Goal: Task Accomplishment & Management: Complete application form

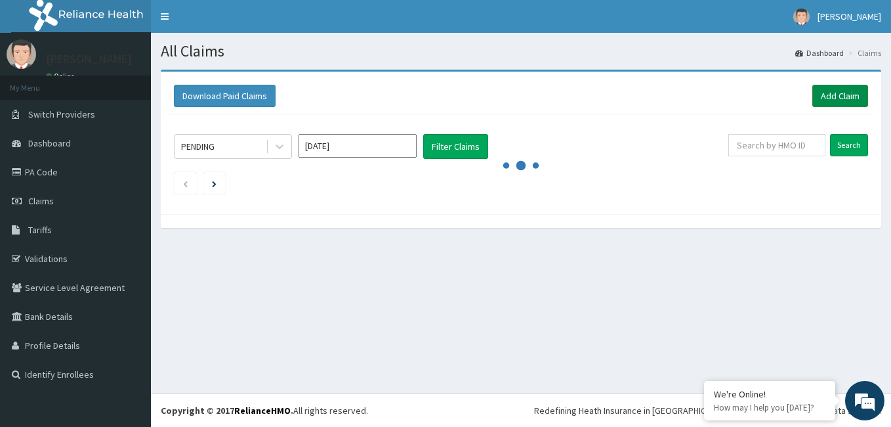
click at [836, 97] on link "Add Claim" at bounding box center [841, 96] width 56 height 22
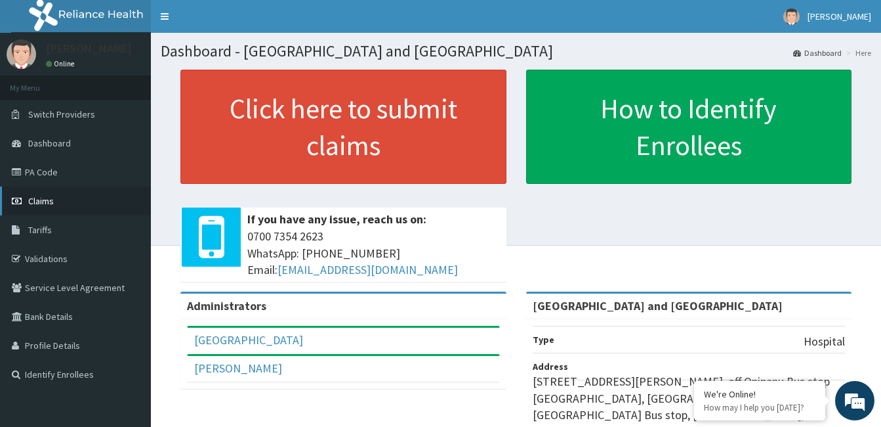
click at [38, 201] on span "Claims" at bounding box center [41, 201] width 26 height 12
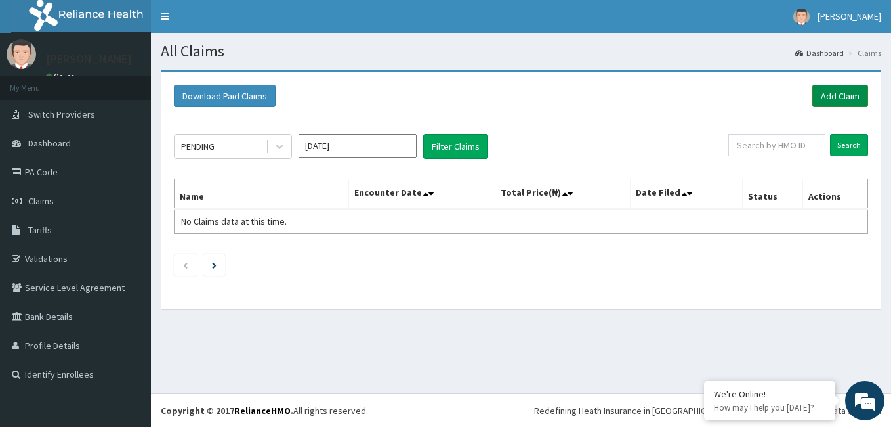
click at [845, 93] on link "Add Claim" at bounding box center [841, 96] width 56 height 22
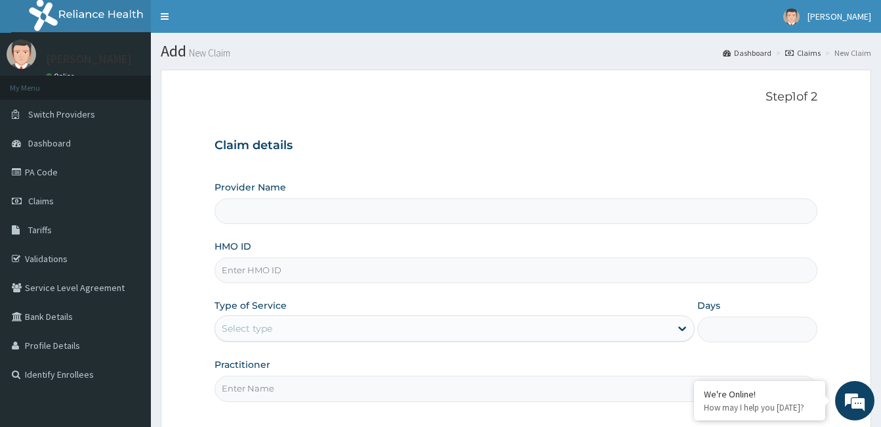
type input "[GEOGRAPHIC_DATA] and [GEOGRAPHIC_DATA]"
click at [270, 274] on input "HMO ID" at bounding box center [516, 270] width 603 height 26
paste input "ABP/10060/A"
click at [272, 275] on input "ABP/10060/A" at bounding box center [516, 270] width 603 height 26
type input "ABP/10060/A"
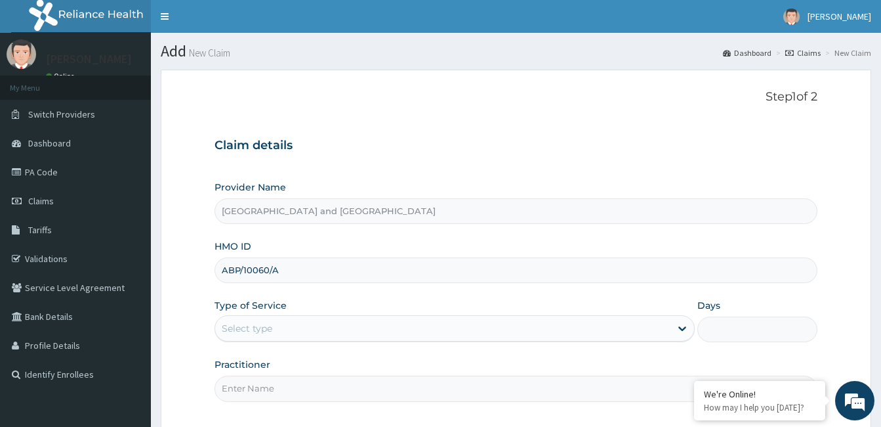
click at [352, 331] on div "Select type" at bounding box center [442, 328] width 455 height 21
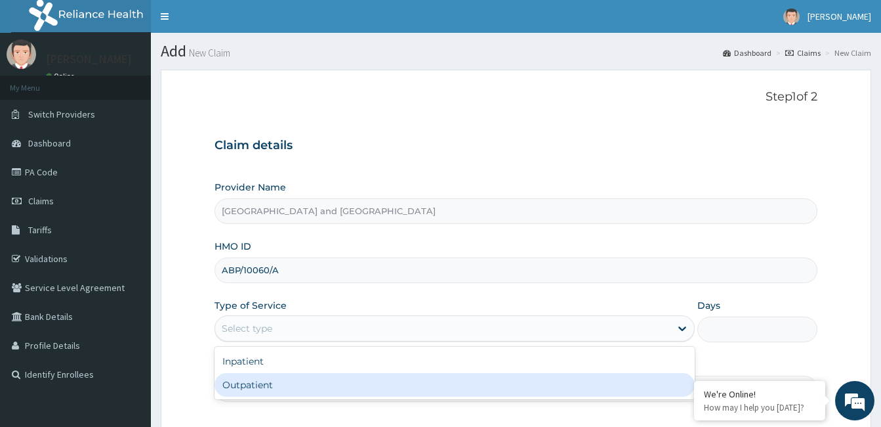
click at [258, 381] on div "Outpatient" at bounding box center [455, 385] width 480 height 24
type input "1"
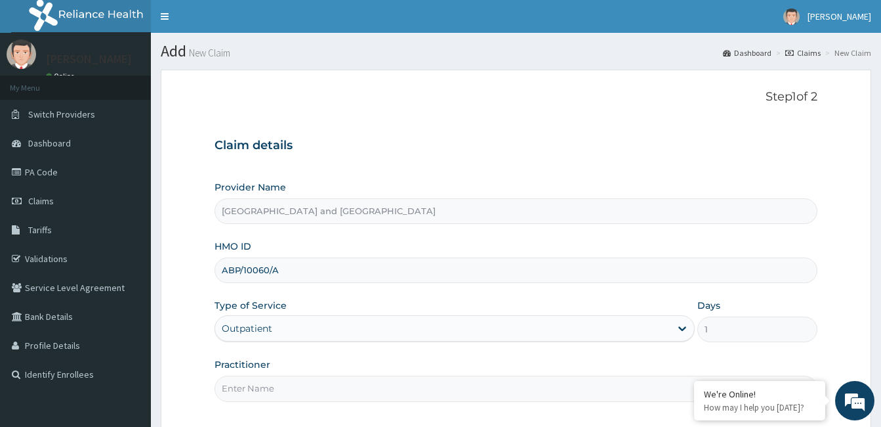
click at [266, 386] on input "Practitioner" at bounding box center [516, 388] width 603 height 26
type input "[PERSON_NAME]"
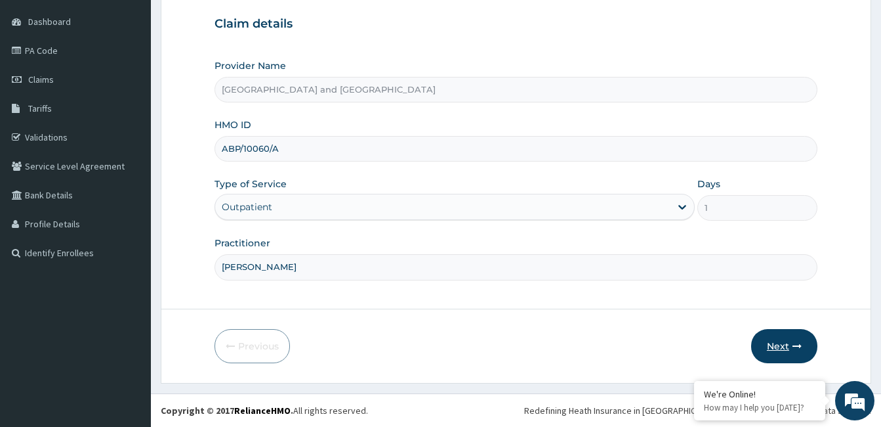
click at [791, 352] on button "Next" at bounding box center [785, 346] width 66 height 34
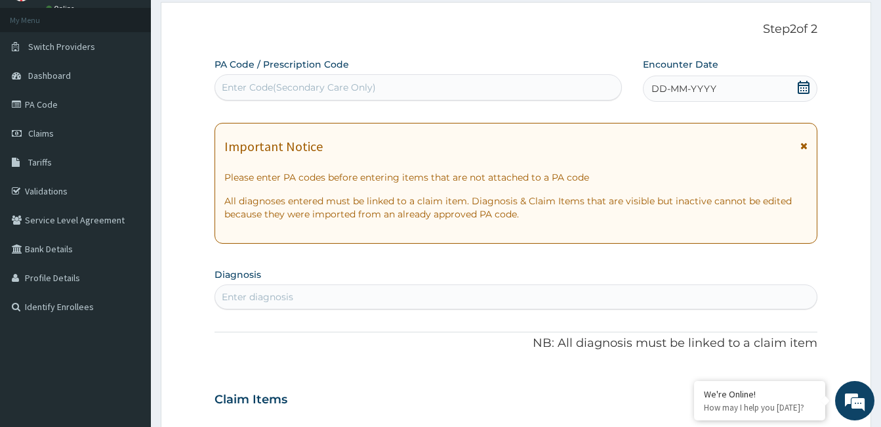
scroll to position [66, 0]
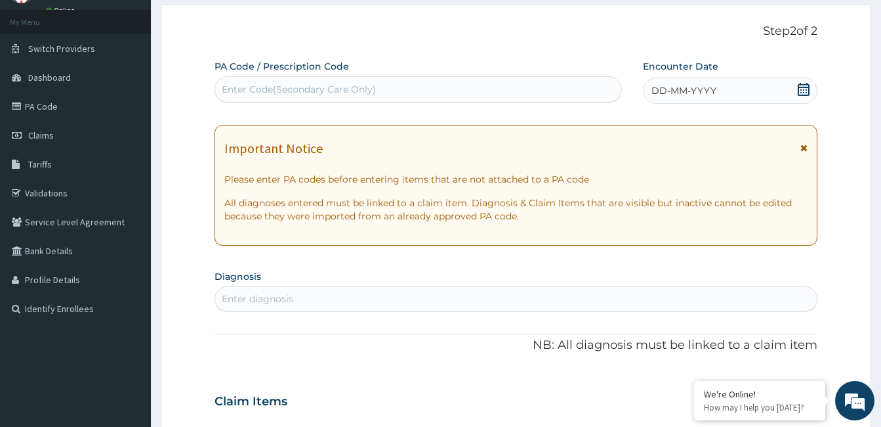
click at [806, 96] on span at bounding box center [803, 91] width 13 height 16
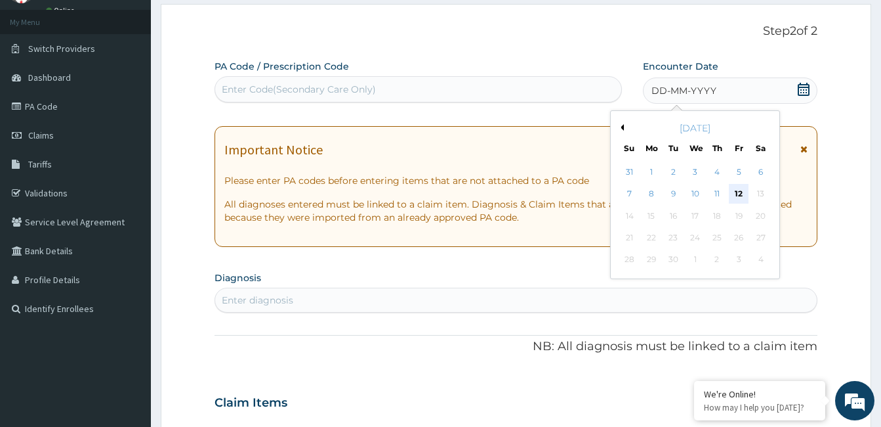
click at [738, 198] on div "12" at bounding box center [739, 194] width 20 height 20
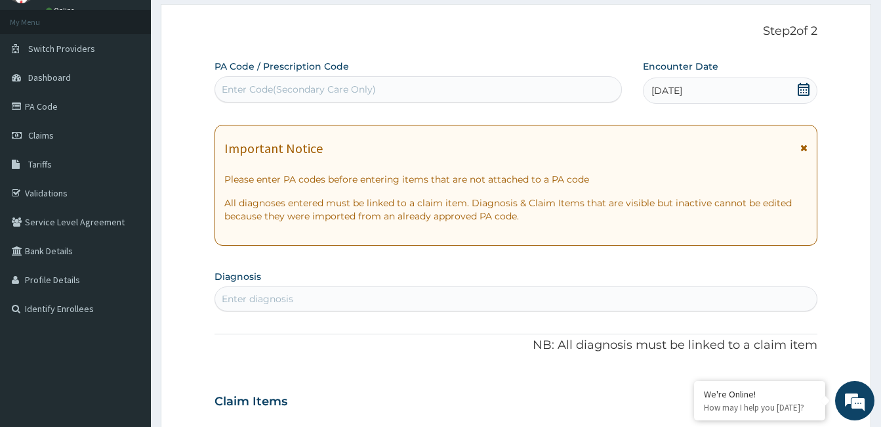
click at [443, 299] on div "Enter diagnosis" at bounding box center [516, 298] width 602 height 21
click at [464, 297] on div "Enter diagnosis" at bounding box center [516, 298] width 602 height 21
click at [473, 292] on div "Enter diagnosis" at bounding box center [516, 298] width 602 height 21
click at [499, 299] on div "Enter diagnosis" at bounding box center [516, 298] width 602 height 21
click at [351, 295] on div "Enter diagnosis" at bounding box center [516, 298] width 602 height 21
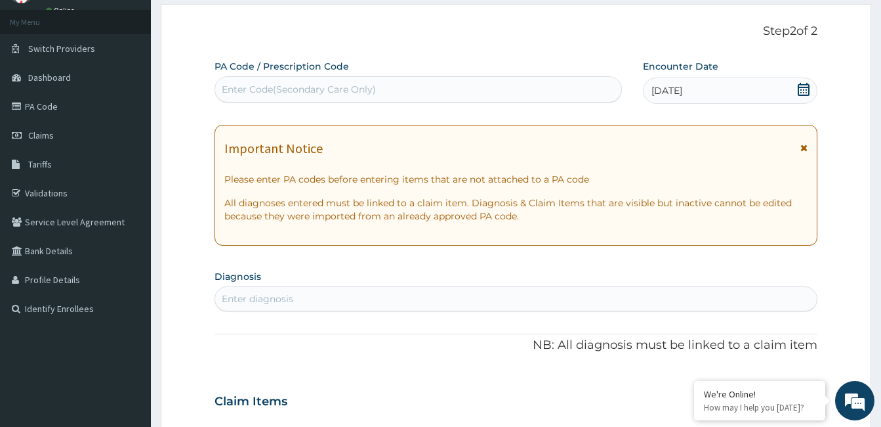
click at [375, 295] on div "Enter diagnosis" at bounding box center [516, 298] width 602 height 21
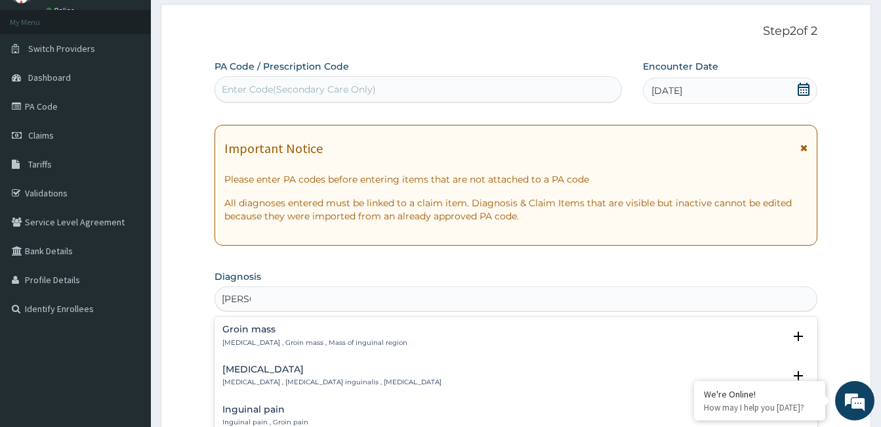
type input "INGUIN"
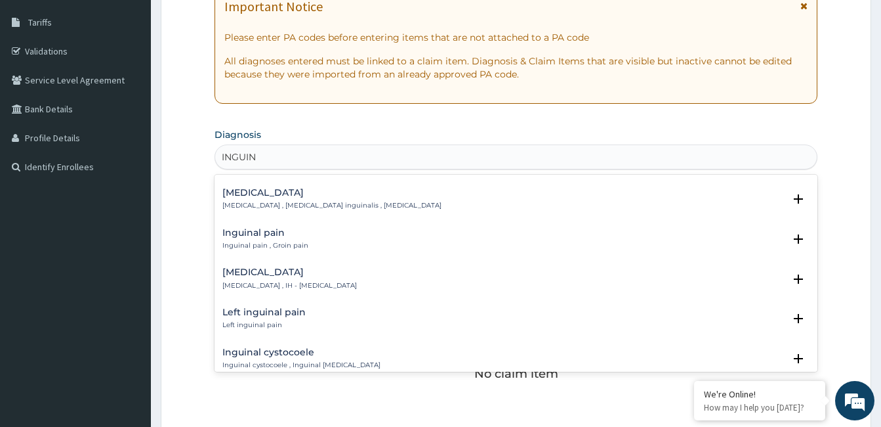
scroll to position [35, 0]
click at [328, 280] on p "Inguinal hernia , IH - Inguinal hernia" at bounding box center [289, 284] width 135 height 9
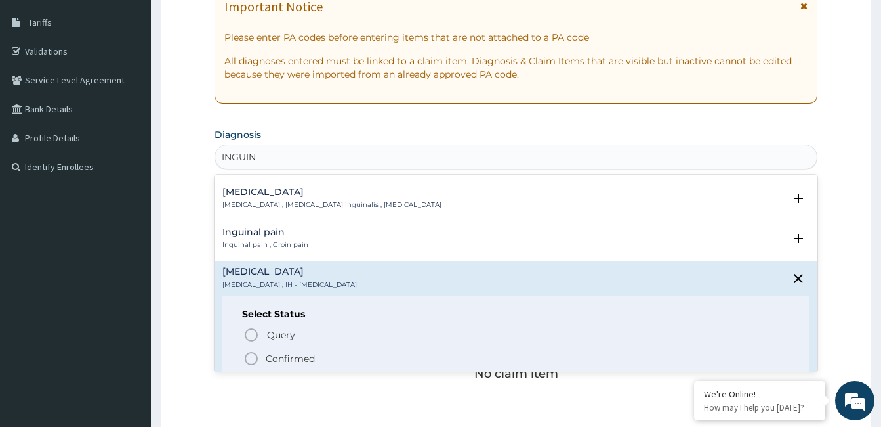
click at [301, 363] on p "Confirmed" at bounding box center [290, 358] width 49 height 13
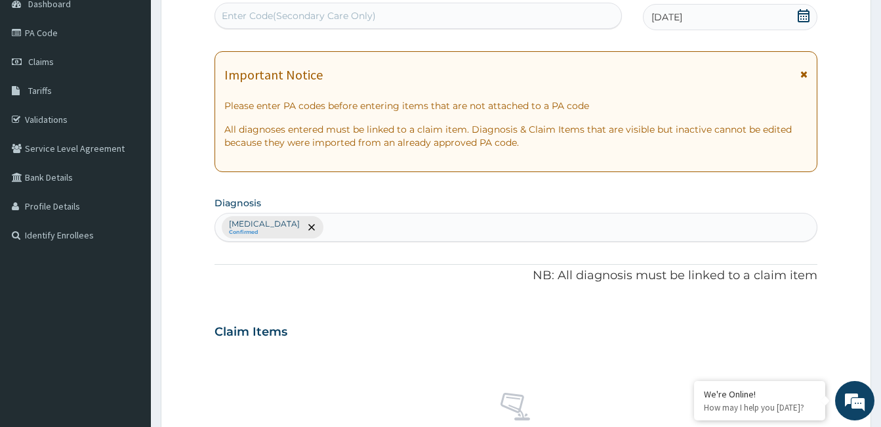
scroll to position [140, 0]
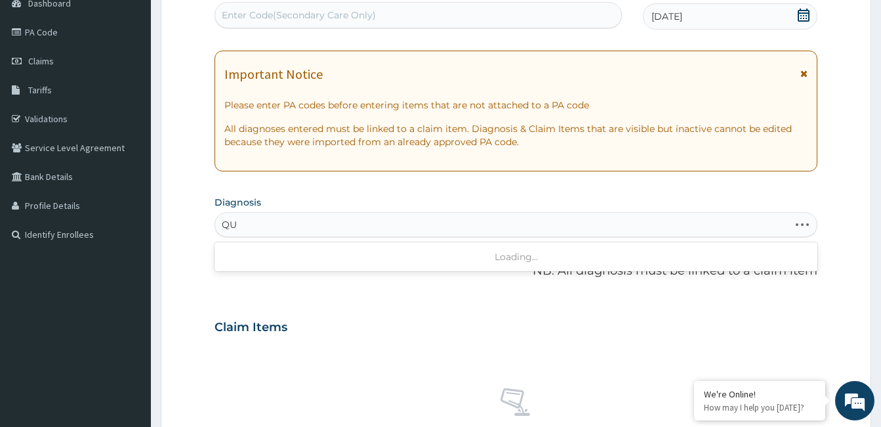
type input "Q"
type input "I"
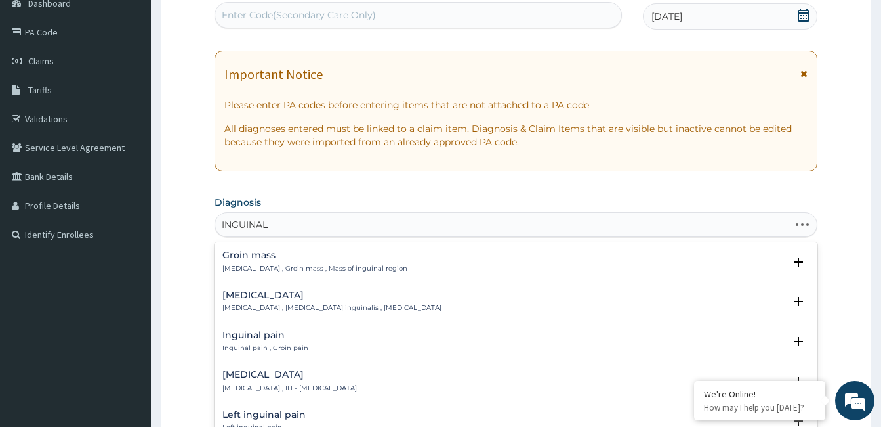
type input "INGUINAL"
click at [294, 376] on h4 "Inguinal hernia" at bounding box center [289, 375] width 135 height 10
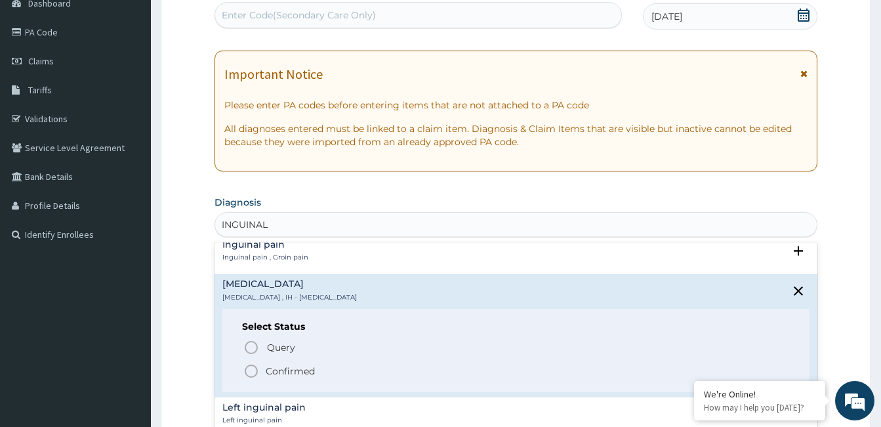
scroll to position [91, 0]
click at [301, 374] on p "Confirmed" at bounding box center [290, 370] width 49 height 13
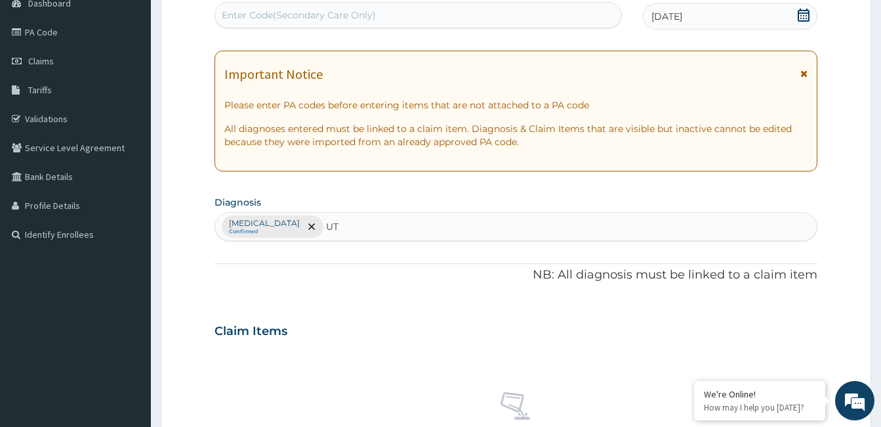
type input "UTI"
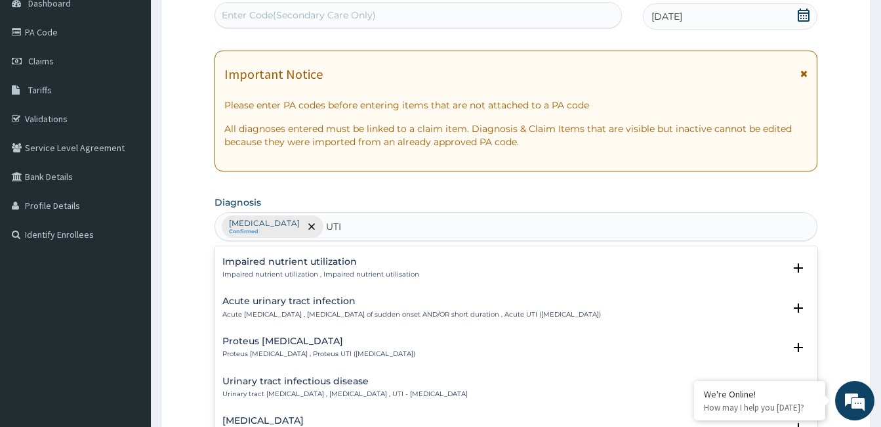
scroll to position [40, 0]
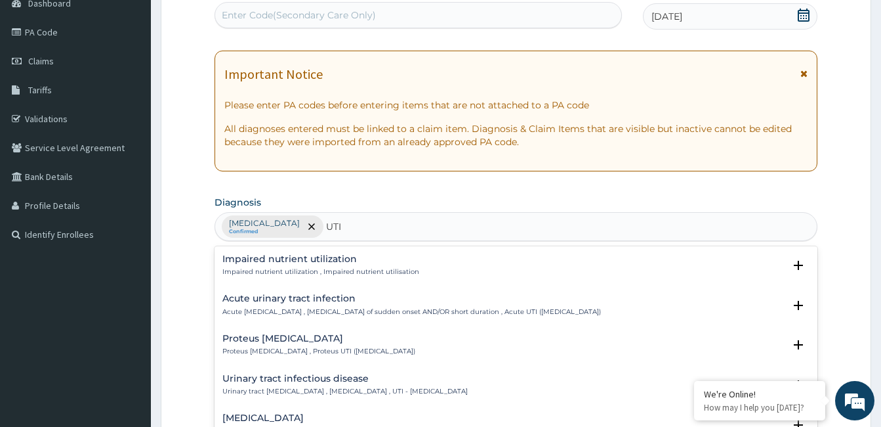
click at [431, 385] on div "Urinary tract infectious disease Urinary tract infectious disease , Urinary tra…" at bounding box center [344, 384] width 245 height 23
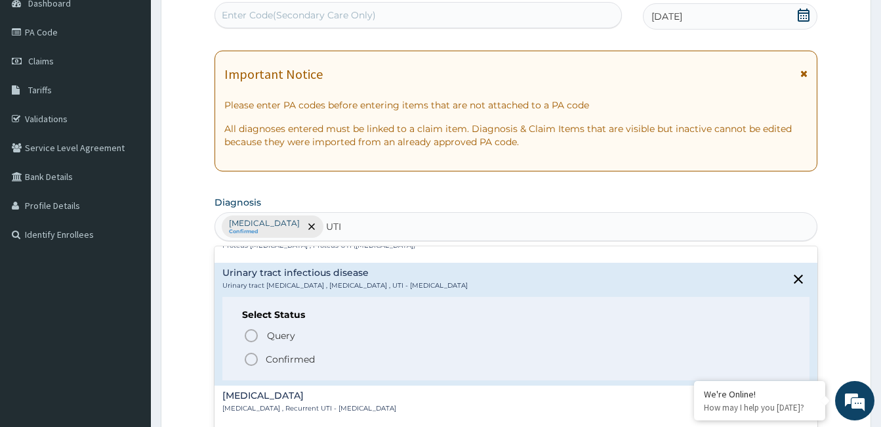
scroll to position [163, 0]
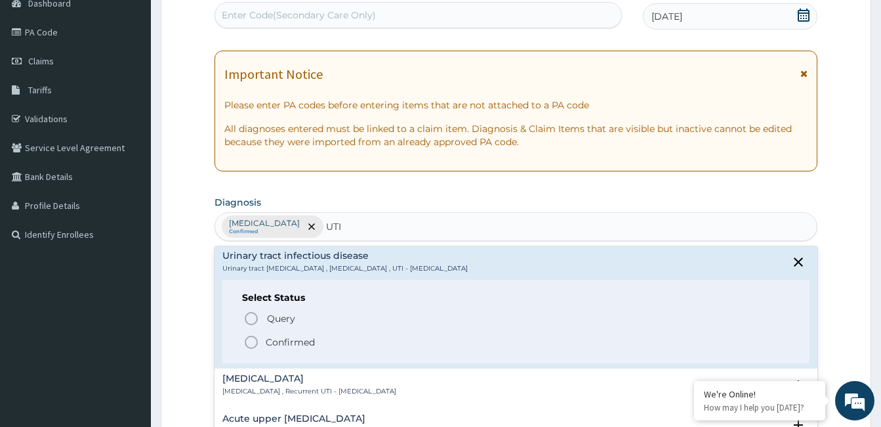
click at [297, 321] on p "Query Query covers suspected (?), Keep in view (kiv), Ruled out (r/o)" at bounding box center [413, 319] width 295 height 18
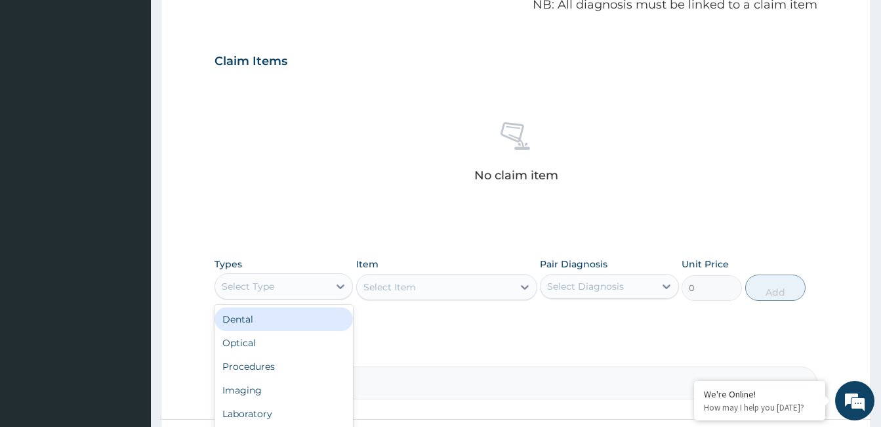
scroll to position [45, 0]
click at [280, 323] on div "Procedures" at bounding box center [284, 322] width 138 height 24
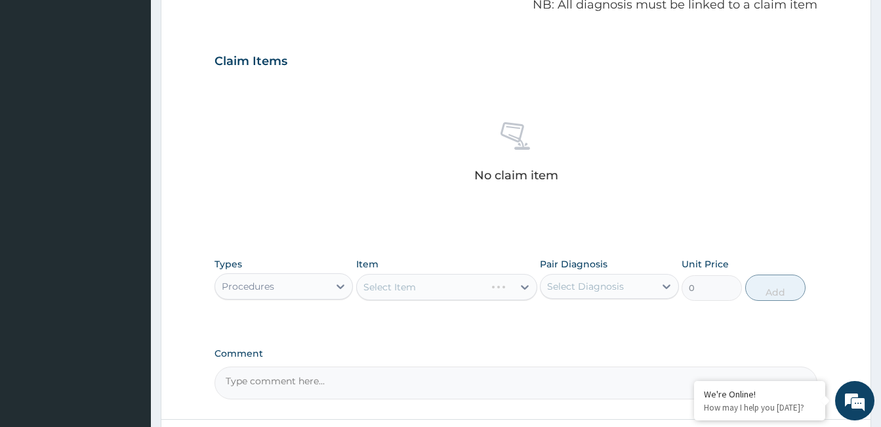
click at [404, 288] on div "Select Item" at bounding box center [446, 287] width 181 height 26
click at [404, 288] on div "Select Item" at bounding box center [390, 286] width 53 height 13
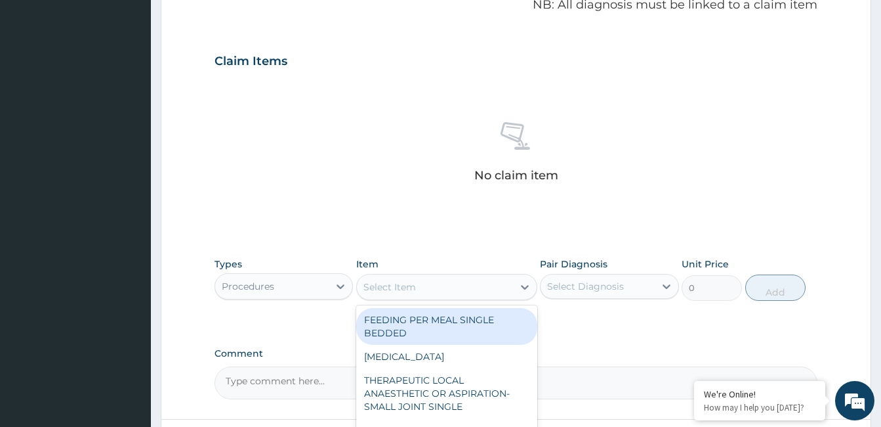
click at [421, 288] on div "Select Item" at bounding box center [435, 286] width 156 height 21
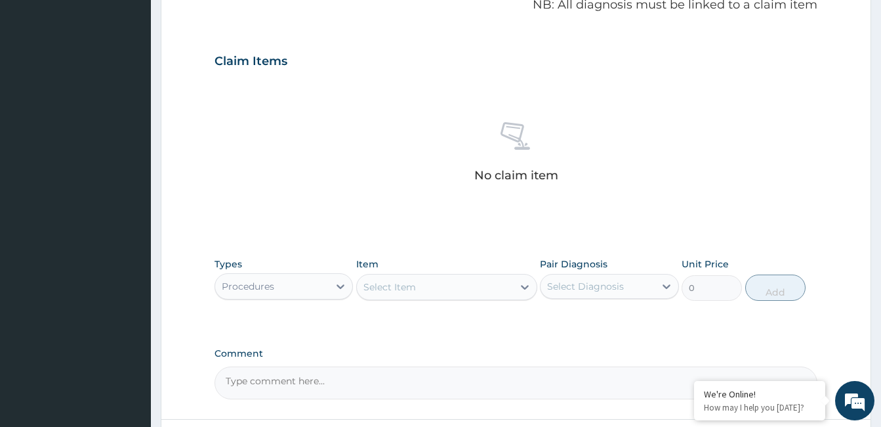
click at [419, 286] on div "Select Item" at bounding box center [435, 286] width 156 height 21
click at [438, 287] on div "Select Item" at bounding box center [435, 286] width 156 height 21
click at [436, 286] on div "Select Item" at bounding box center [435, 286] width 156 height 21
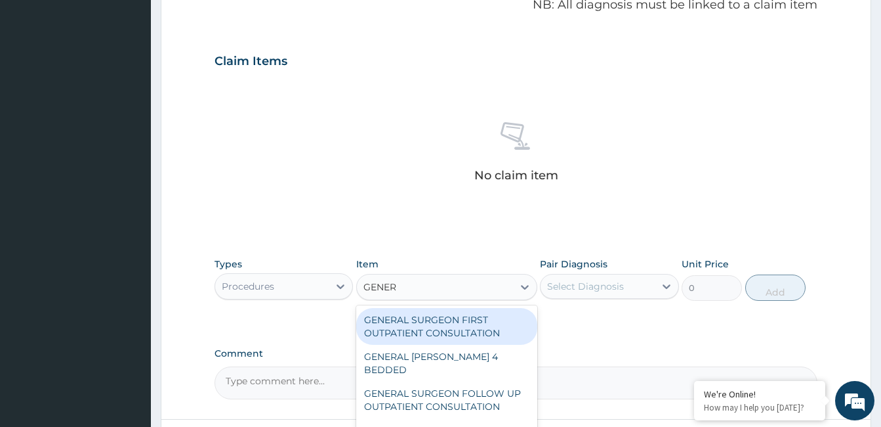
type input "GENERA"
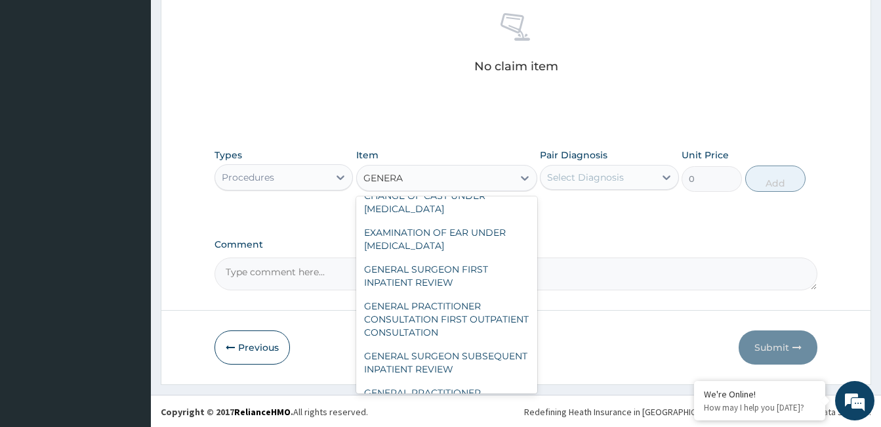
scroll to position [189, 0]
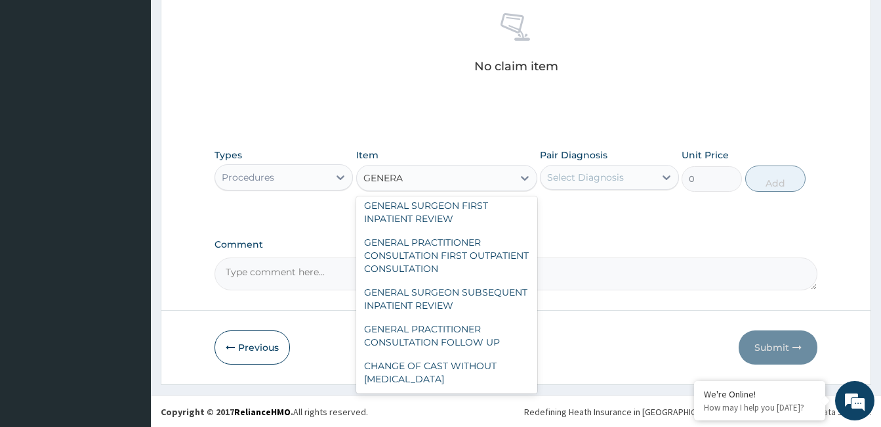
click at [469, 336] on div "GENERAL PRACTITIONER CONSULTATION FOLLOW UP" at bounding box center [446, 335] width 181 height 37
type input "2365"
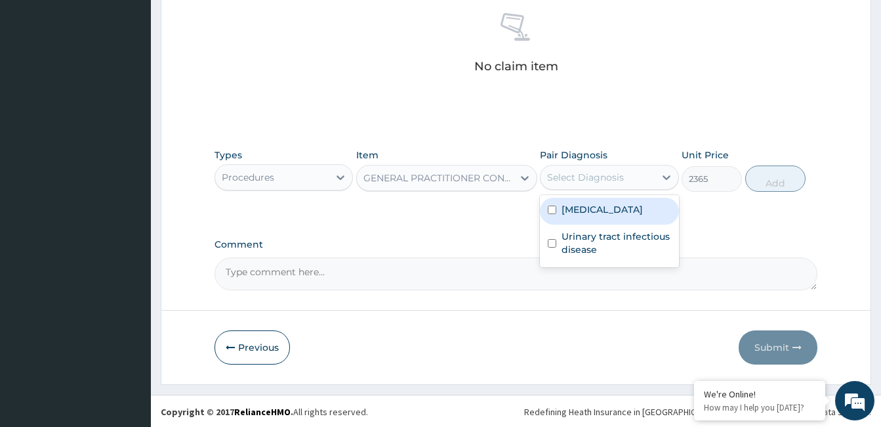
click at [601, 213] on label "Inguinal hernia" at bounding box center [602, 209] width 81 height 13
checkbox input "true"
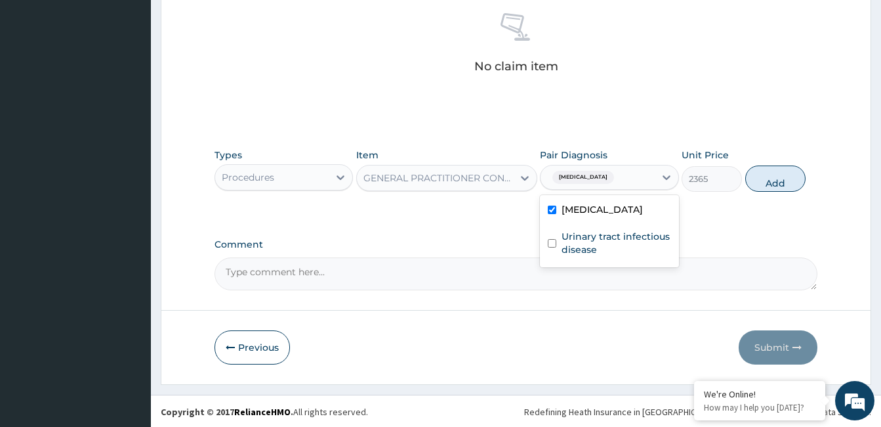
click at [604, 247] on label "Urinary tract infectious disease" at bounding box center [616, 243] width 109 height 26
checkbox input "true"
click at [797, 183] on button "Add" at bounding box center [776, 178] width 60 height 26
type input "0"
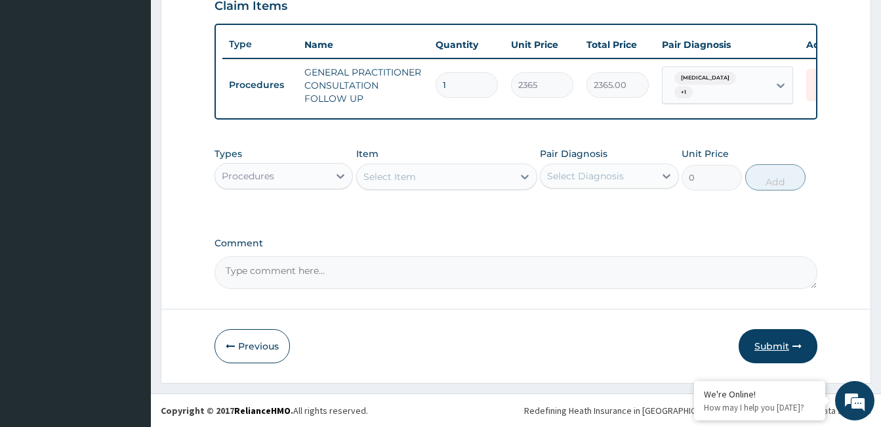
click at [790, 338] on button "Submit" at bounding box center [778, 346] width 79 height 34
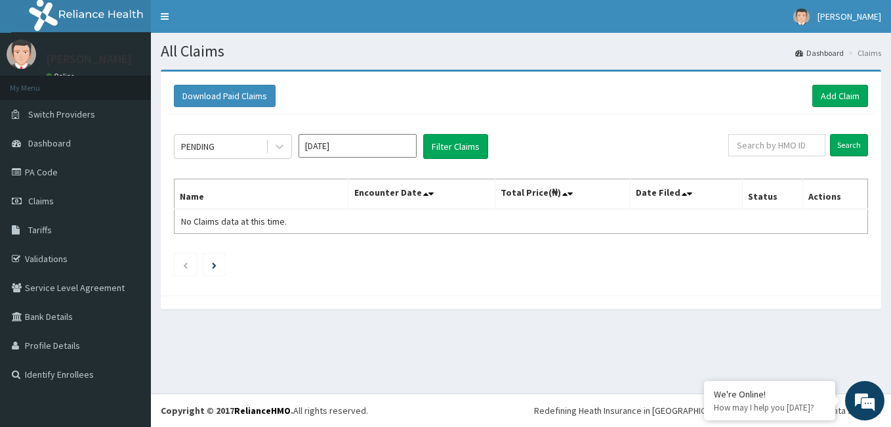
click at [549, 285] on div "PENDING [DATE] Filter Claims Search Name Encounter Date Total Price(₦) Date Fil…" at bounding box center [521, 201] width 708 height 175
click at [83, 256] on link "Validations" at bounding box center [75, 258] width 151 height 29
click at [840, 101] on link "Add Claim" at bounding box center [841, 96] width 56 height 22
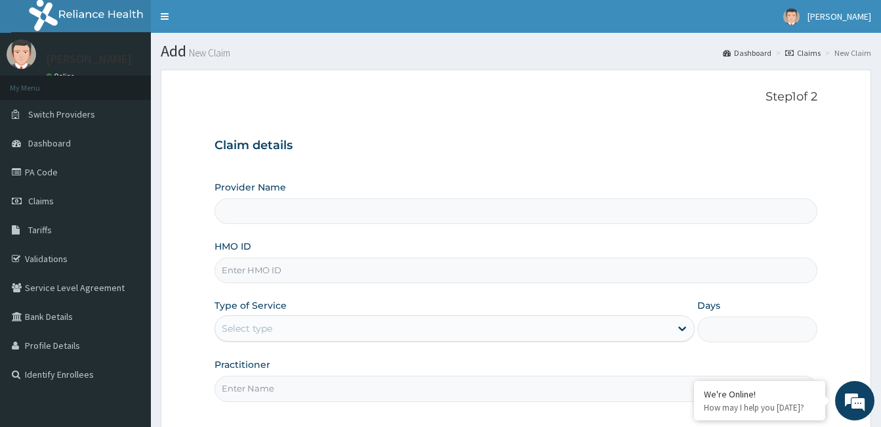
type input "[GEOGRAPHIC_DATA] and [GEOGRAPHIC_DATA]"
click at [272, 270] on input "HMO ID" at bounding box center [516, 270] width 603 height 26
paste input "GCS/10044/B"
type input "GCS/10044/B"
click at [267, 322] on div "Select type" at bounding box center [247, 328] width 51 height 13
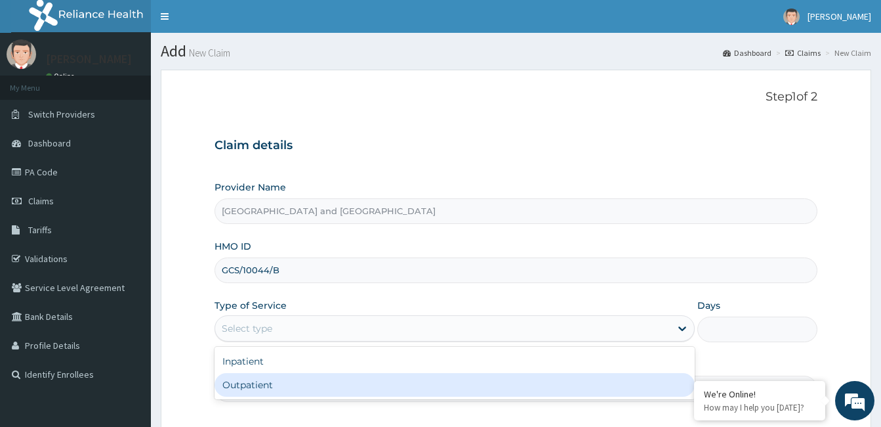
click at [247, 379] on div "Outpatient" at bounding box center [455, 385] width 480 height 24
type input "1"
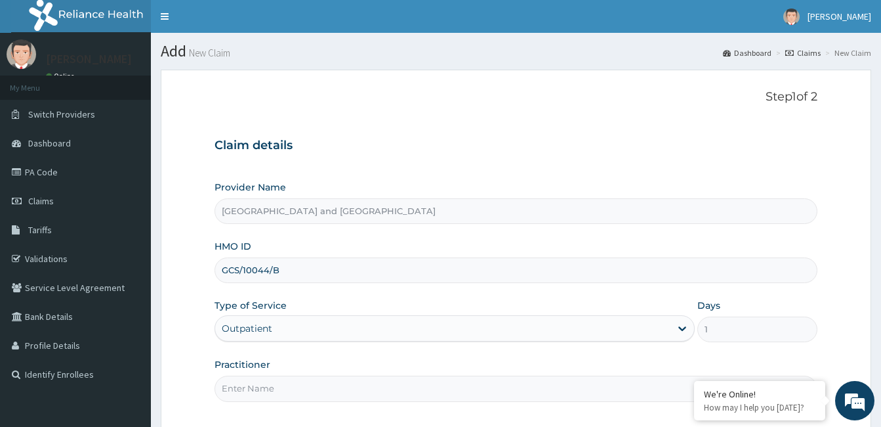
click at [249, 379] on input "Practitioner" at bounding box center [516, 388] width 603 height 26
type input "[PERSON_NAME]"
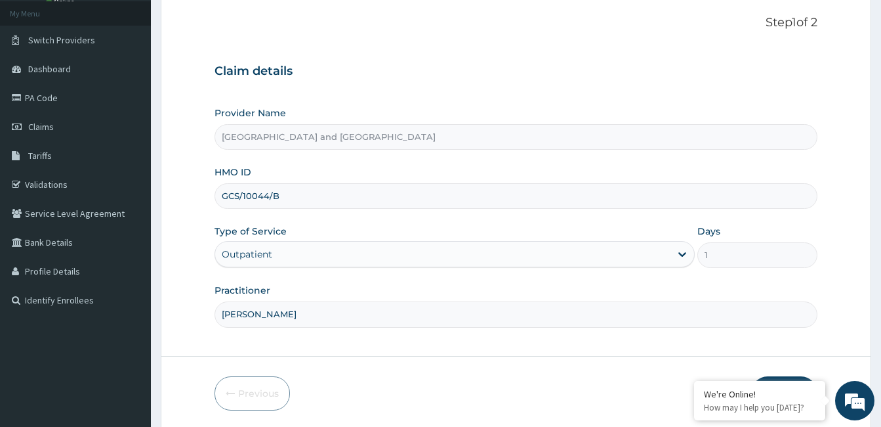
scroll to position [121, 0]
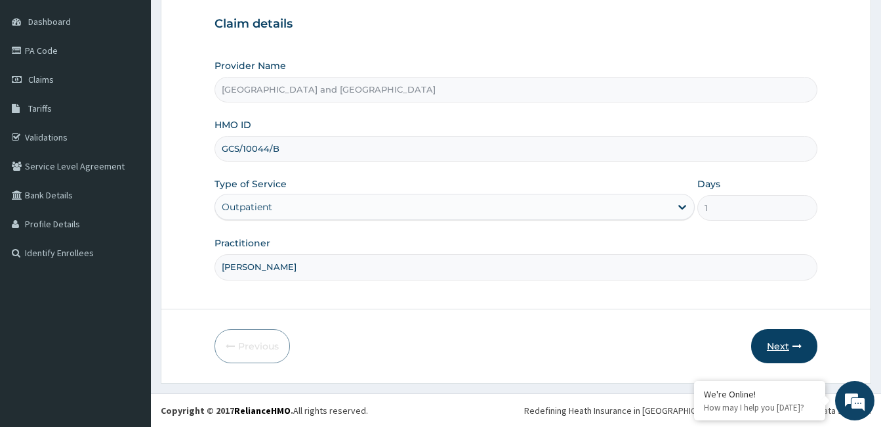
click at [794, 343] on icon "button" at bounding box center [797, 345] width 9 height 9
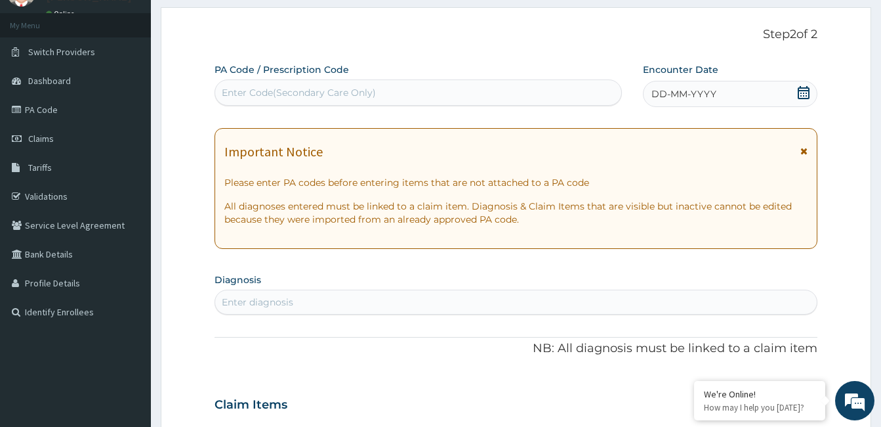
scroll to position [56, 0]
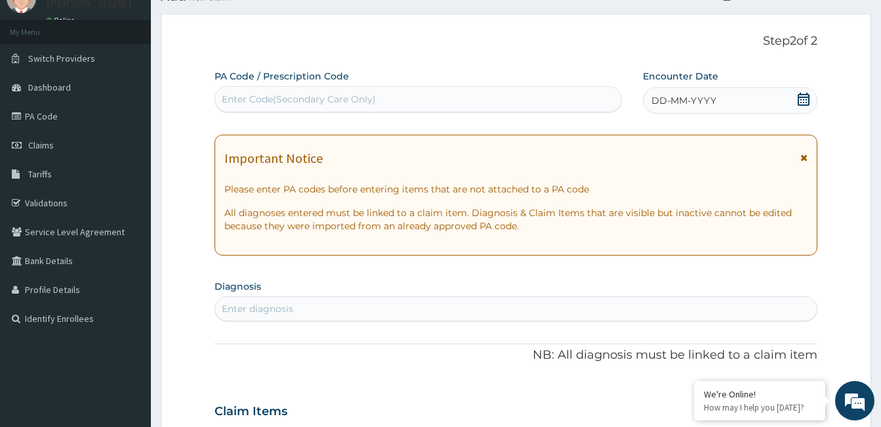
click at [806, 106] on span at bounding box center [803, 101] width 13 height 16
click at [811, 107] on div "DD-MM-YYYY" at bounding box center [730, 100] width 175 height 26
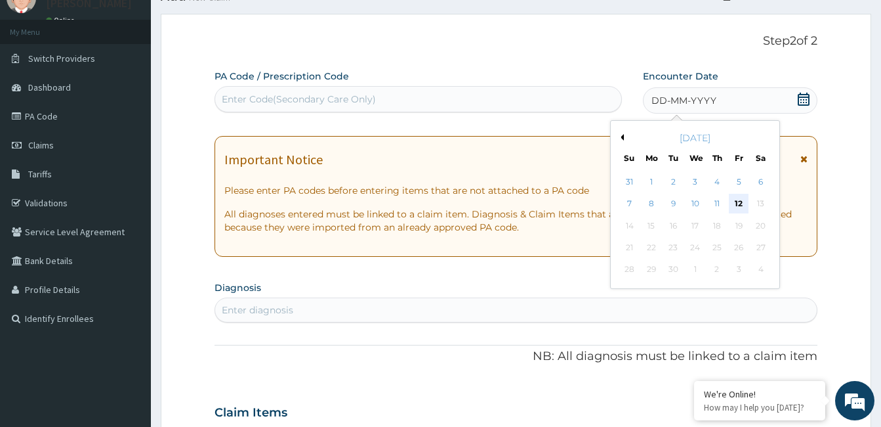
click at [738, 198] on div "12" at bounding box center [739, 204] width 20 height 20
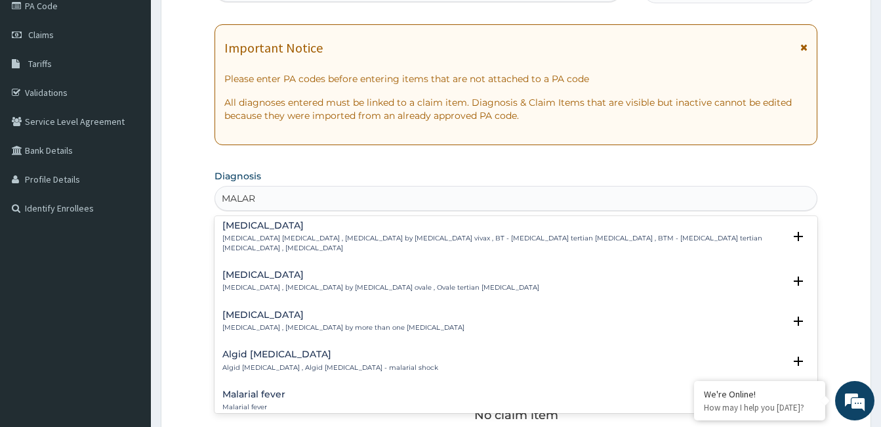
scroll to position [44, 0]
type input "[MEDICAL_DATA] FEV"
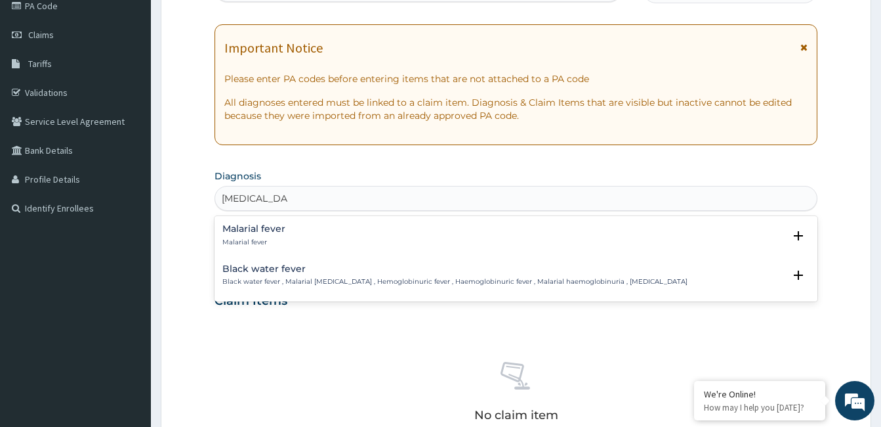
click at [287, 234] on div "Malarial fever Malarial fever" at bounding box center [515, 235] width 587 height 23
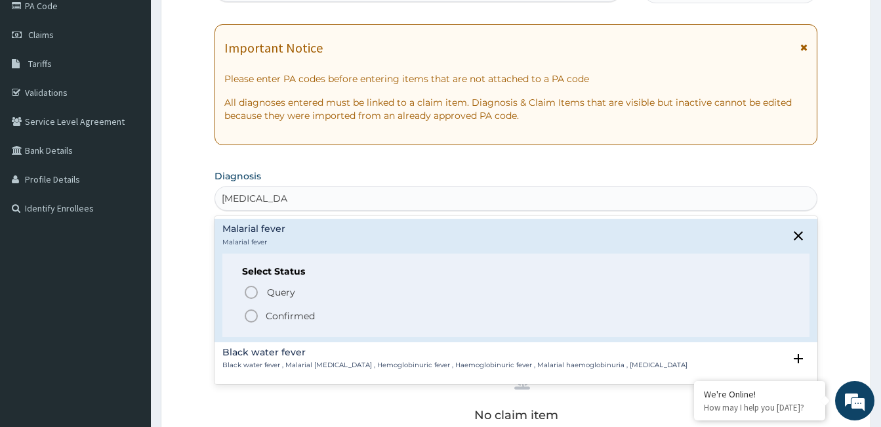
click at [296, 315] on p "Confirmed" at bounding box center [290, 315] width 49 height 13
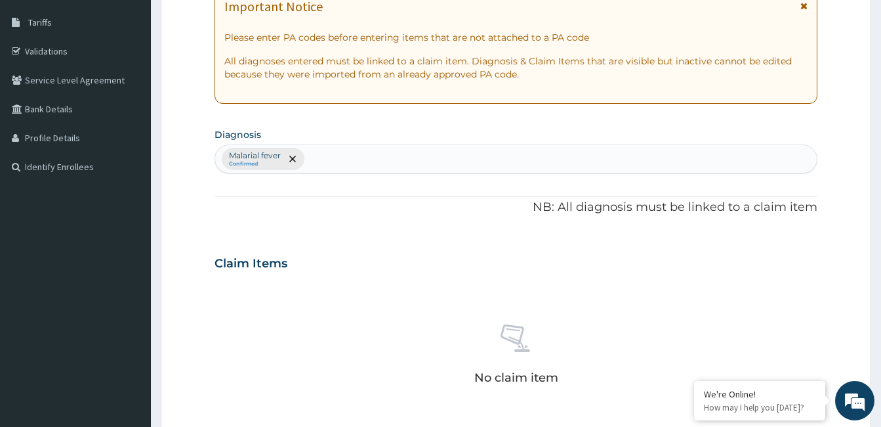
scroll to position [224, 0]
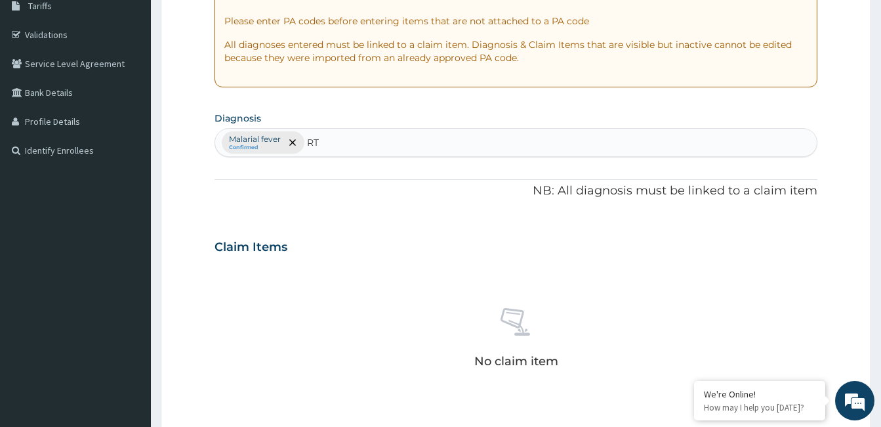
type input "RTI"
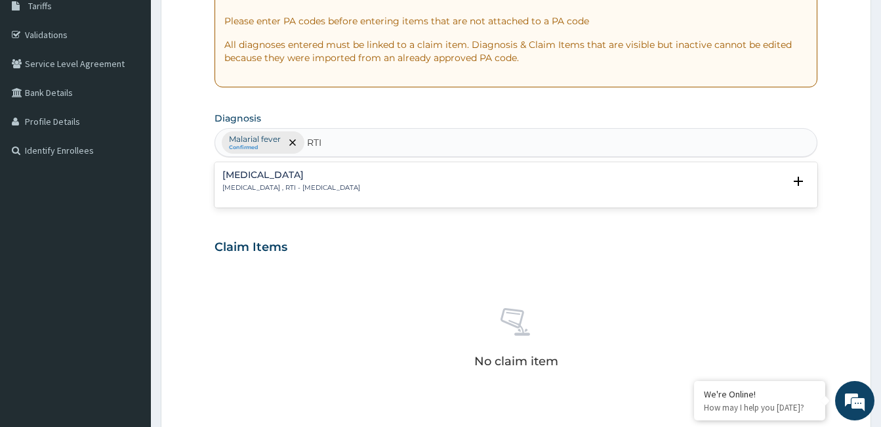
click at [333, 189] on p "[MEDICAL_DATA] , RTI - [MEDICAL_DATA]" at bounding box center [291, 187] width 138 height 9
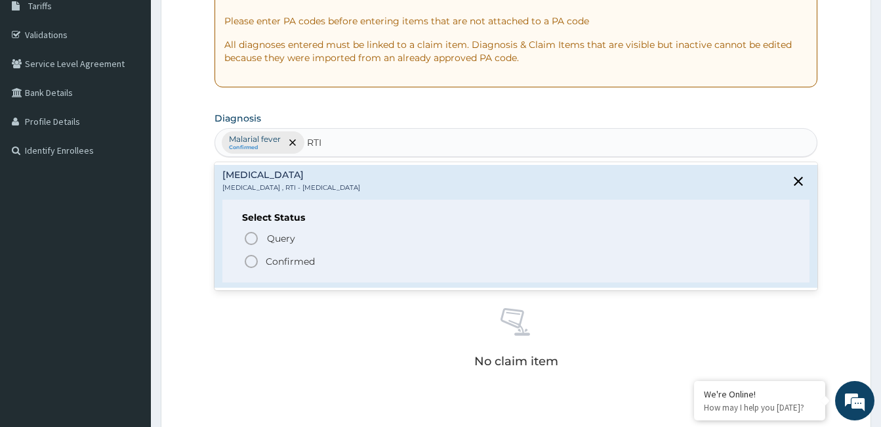
click at [293, 266] on p "Confirmed" at bounding box center [290, 261] width 49 height 13
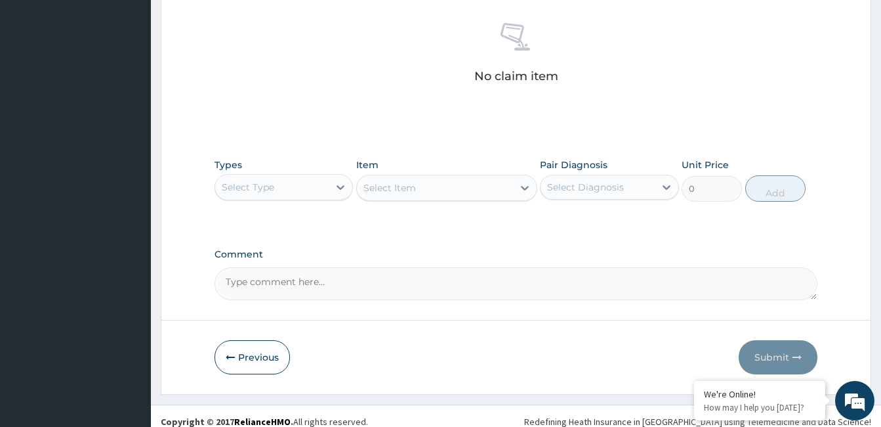
scroll to position [509, 0]
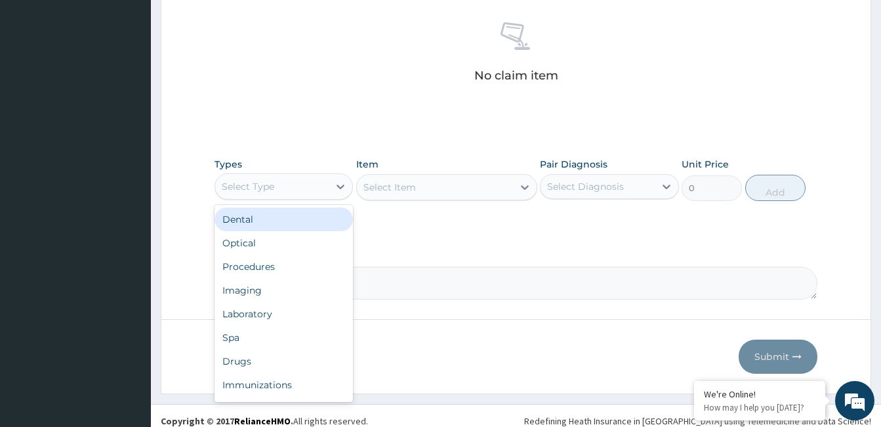
click at [263, 262] on div "Procedures" at bounding box center [284, 267] width 138 height 24
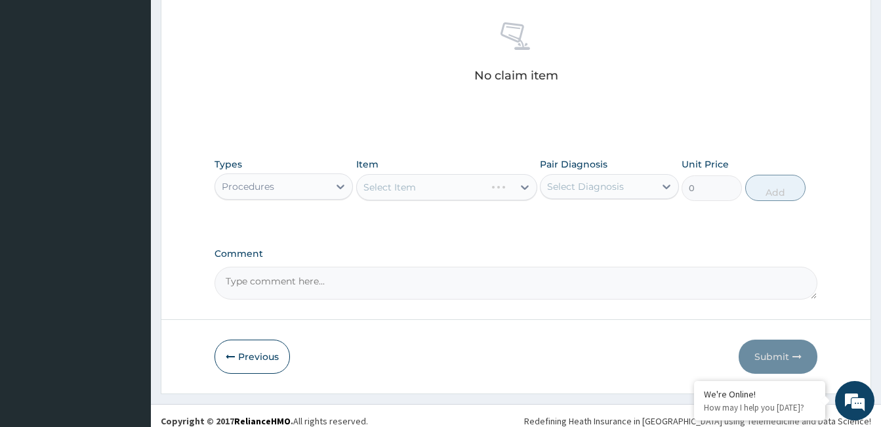
click at [415, 194] on div "Select Item" at bounding box center [446, 187] width 181 height 26
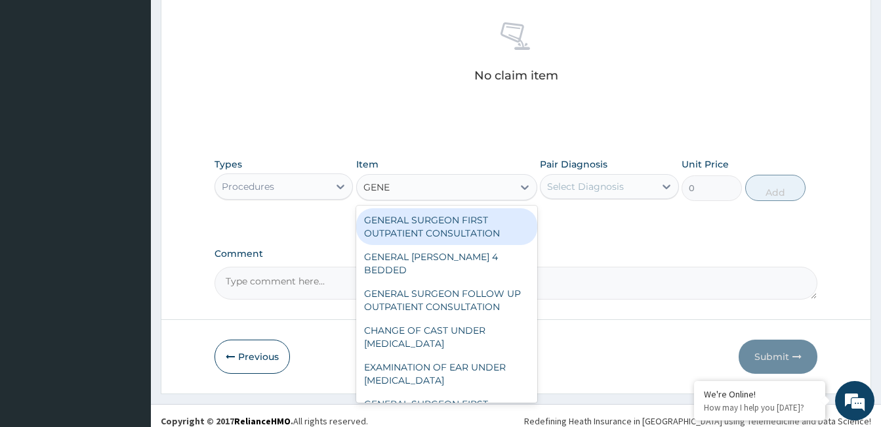
type input "GENER"
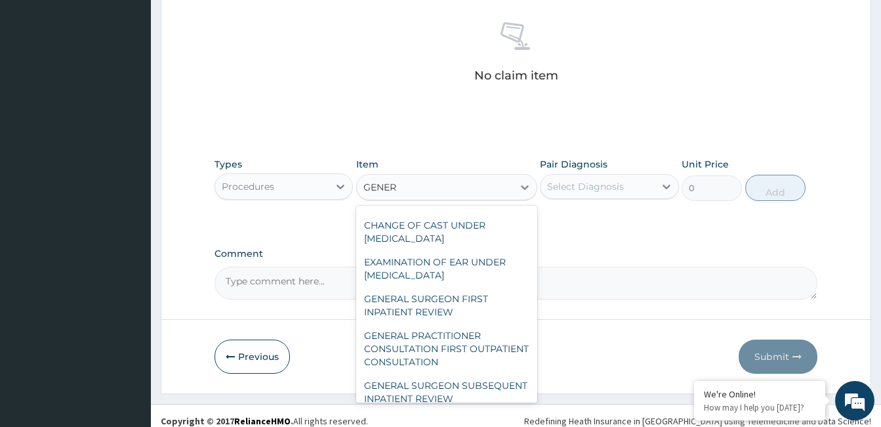
scroll to position [189, 0]
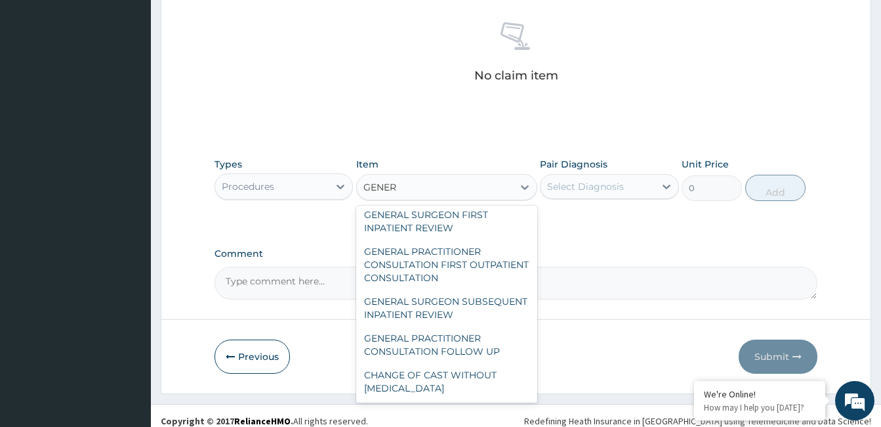
click at [444, 253] on div "GENERAL PRACTITIONER CONSULTATION FIRST OUTPATIENT CONSULTATION" at bounding box center [446, 265] width 181 height 50
type input "3547.5"
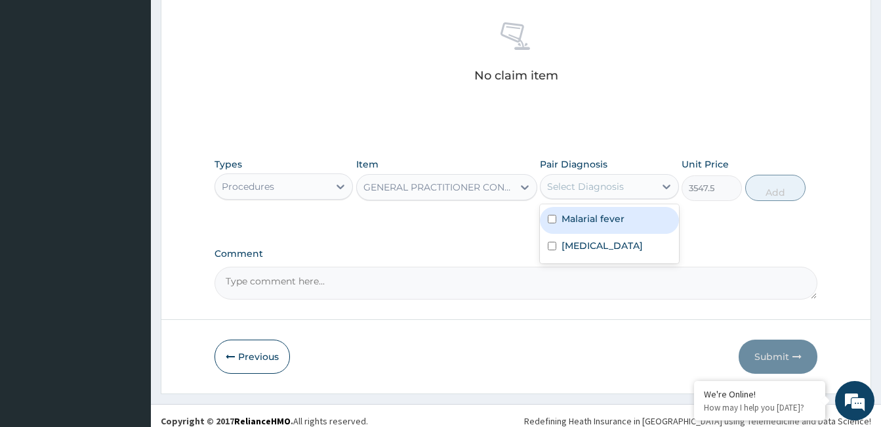
click at [604, 217] on label "Malarial fever" at bounding box center [593, 218] width 63 height 13
checkbox input "true"
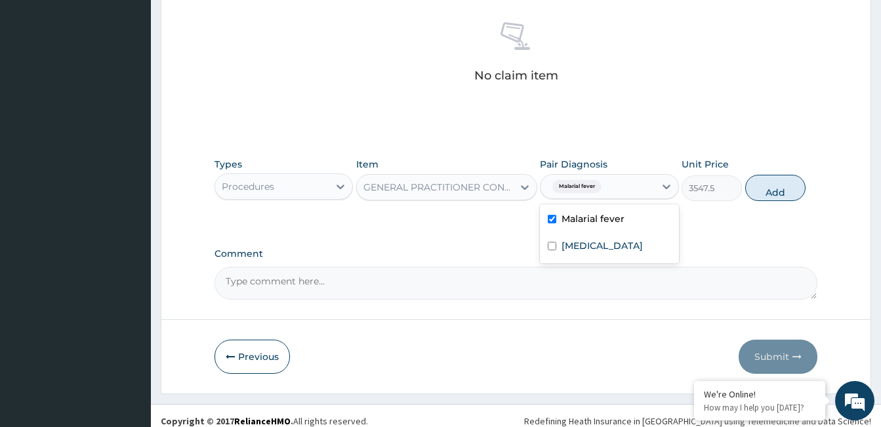
click at [611, 250] on label "Respiratory tract infection" at bounding box center [602, 245] width 81 height 13
checkbox input "true"
click at [780, 191] on button "Add" at bounding box center [776, 188] width 60 height 26
type input "0"
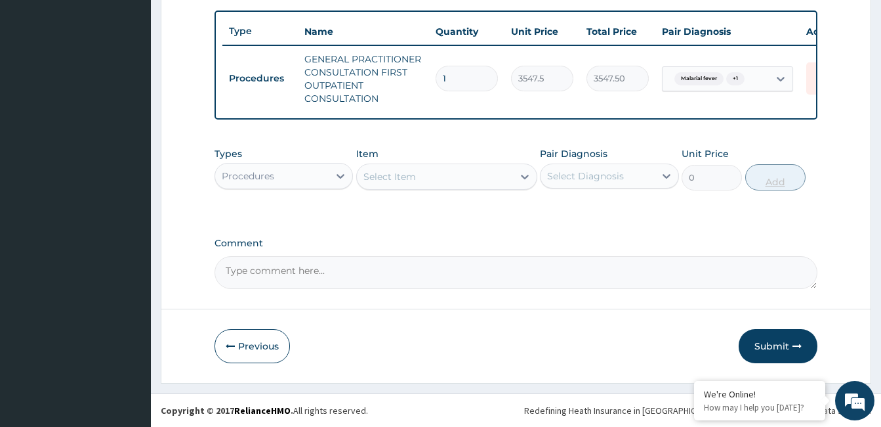
scroll to position [488, 0]
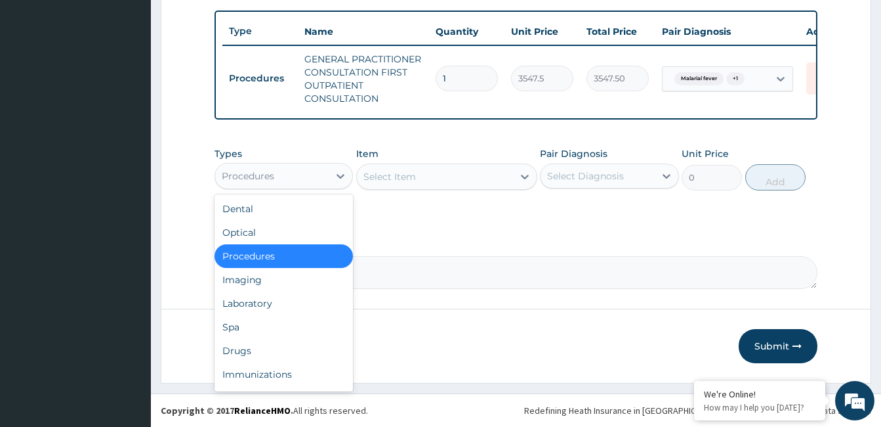
click at [273, 308] on div "Laboratory" at bounding box center [284, 303] width 138 height 24
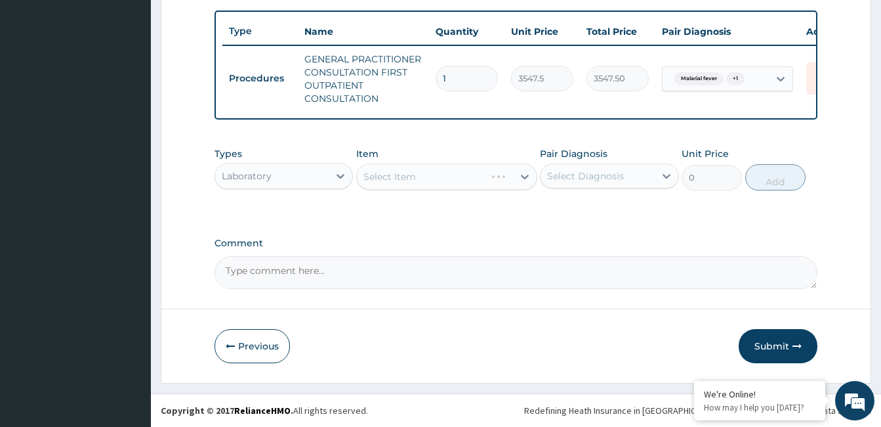
click at [455, 170] on div "Select Item" at bounding box center [446, 176] width 181 height 26
click at [455, 169] on div "Select Item" at bounding box center [435, 176] width 156 height 21
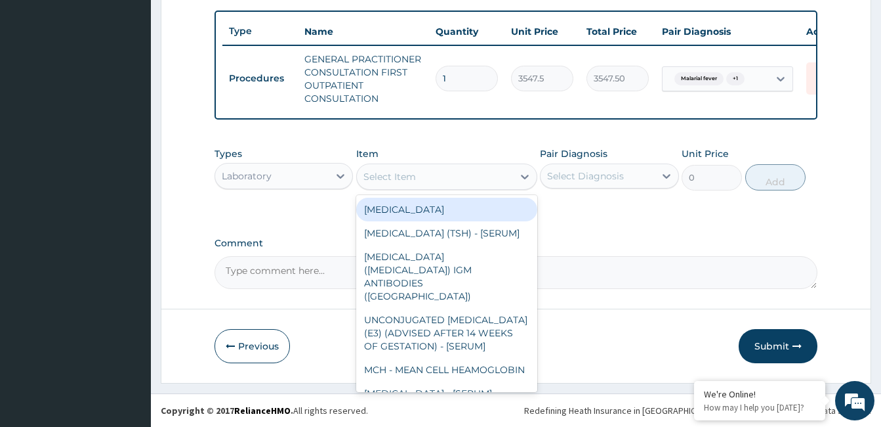
click at [455, 169] on div "Select Item" at bounding box center [435, 176] width 156 height 21
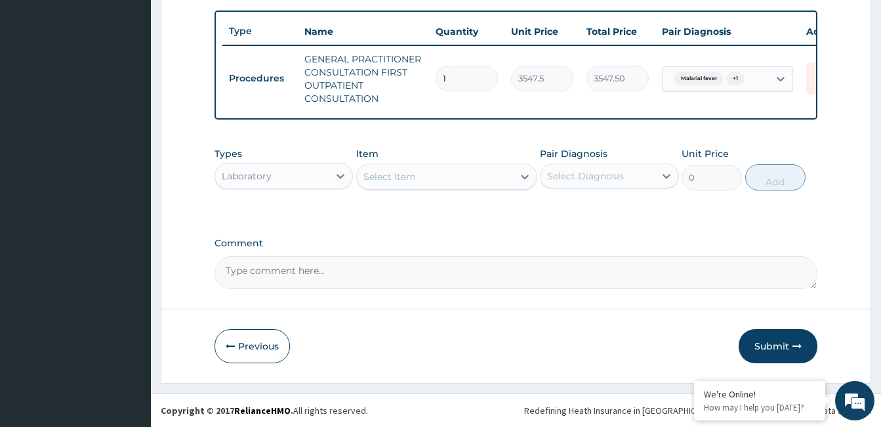
click at [455, 169] on div "Select Item" at bounding box center [435, 176] width 156 height 21
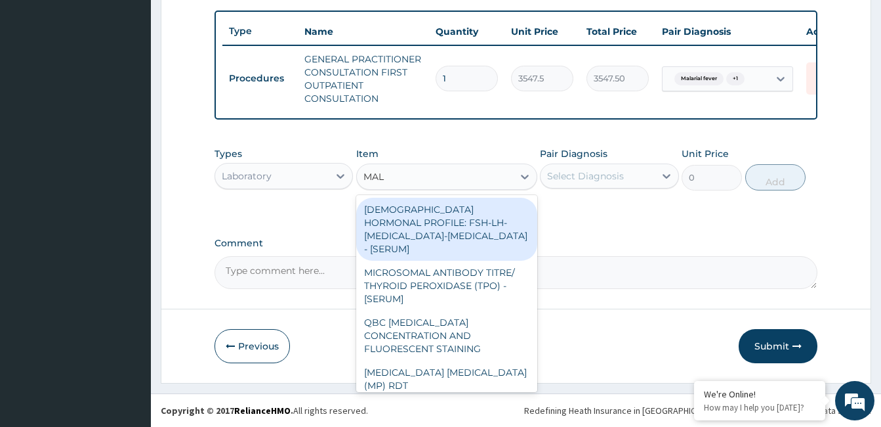
type input "MALA"
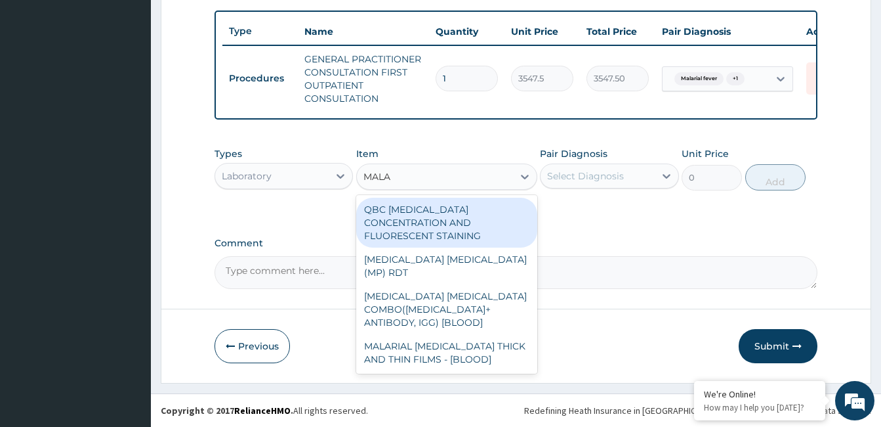
click at [461, 334] on div "MALARIAL PARASITE THICK AND THIN FILMS - [BLOOD]" at bounding box center [446, 352] width 181 height 37
type input "1612.5"
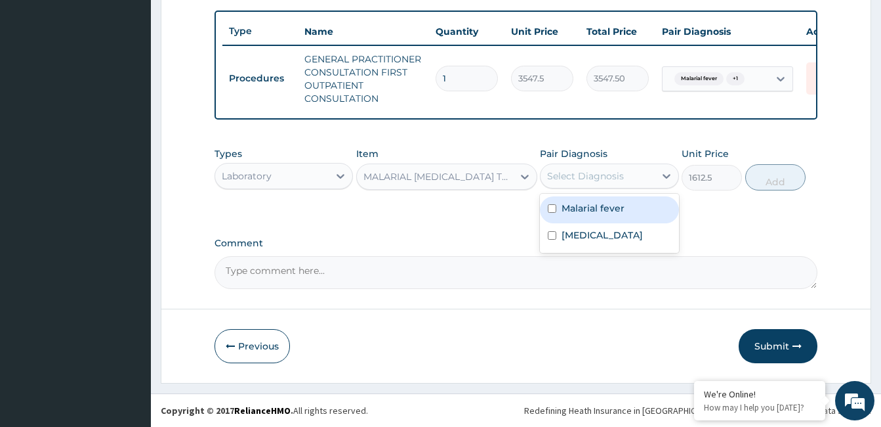
click at [603, 205] on label "Malarial fever" at bounding box center [593, 207] width 63 height 13
checkbox input "true"
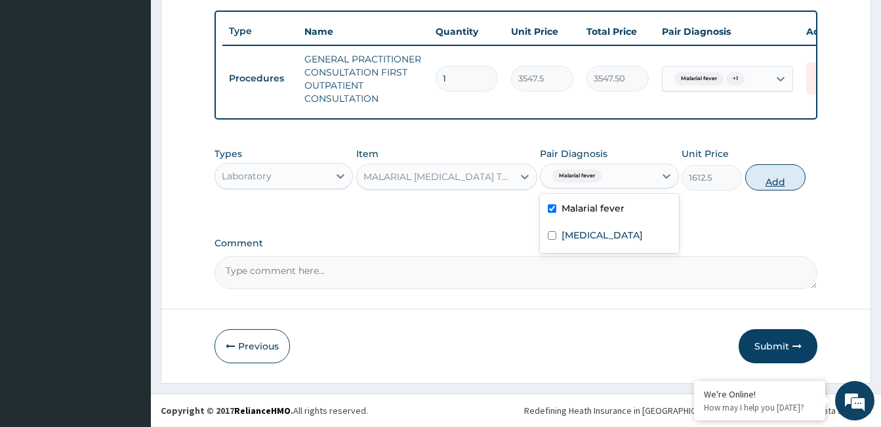
click at [784, 182] on button "Add" at bounding box center [776, 177] width 60 height 26
type input "0"
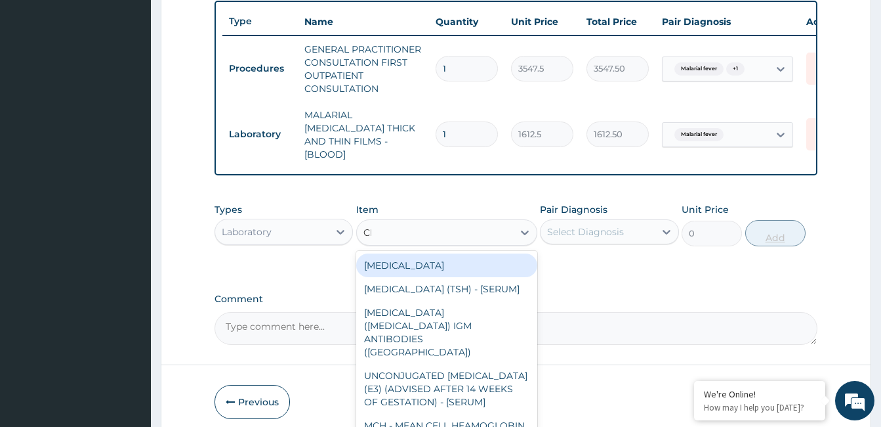
type input "CBC"
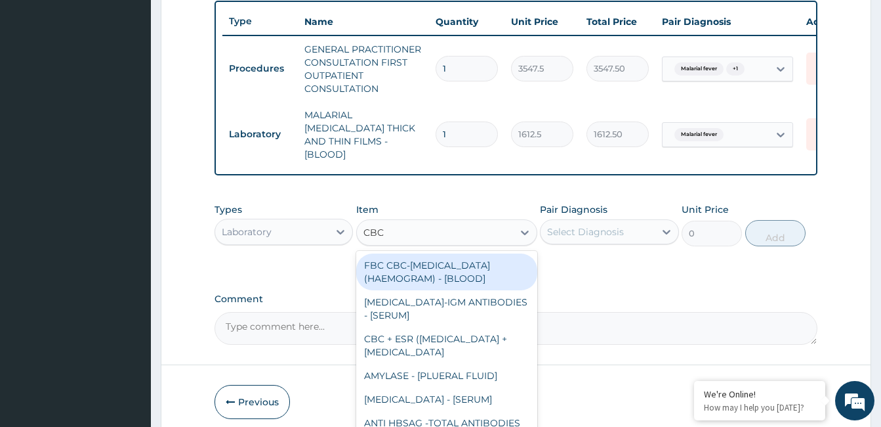
click at [431, 273] on div "FBC CBC-COMPLETE BLOOD COUNT (HAEMOGRAM) - [BLOOD]" at bounding box center [446, 271] width 181 height 37
type input "4300"
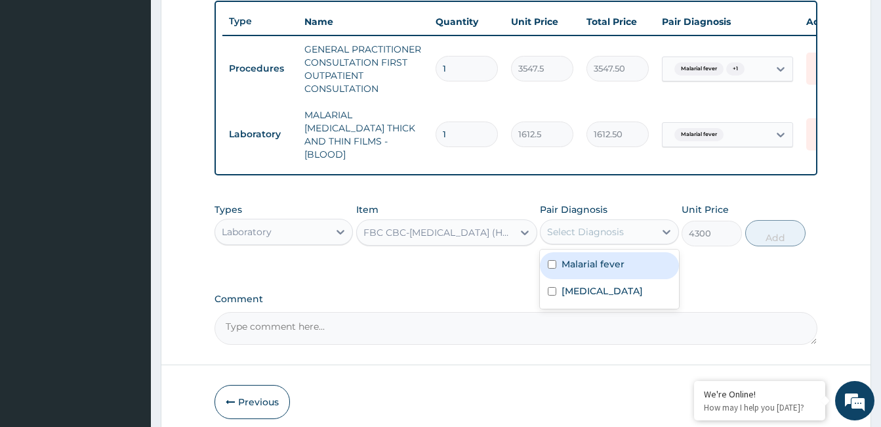
click at [588, 288] on label "Respiratory tract infection" at bounding box center [602, 290] width 81 height 13
checkbox input "true"
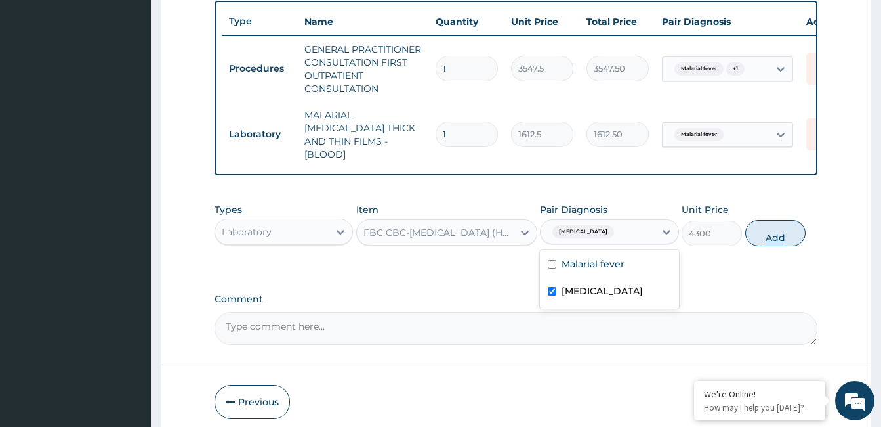
click at [780, 229] on button "Add" at bounding box center [776, 233] width 60 height 26
type input "0"
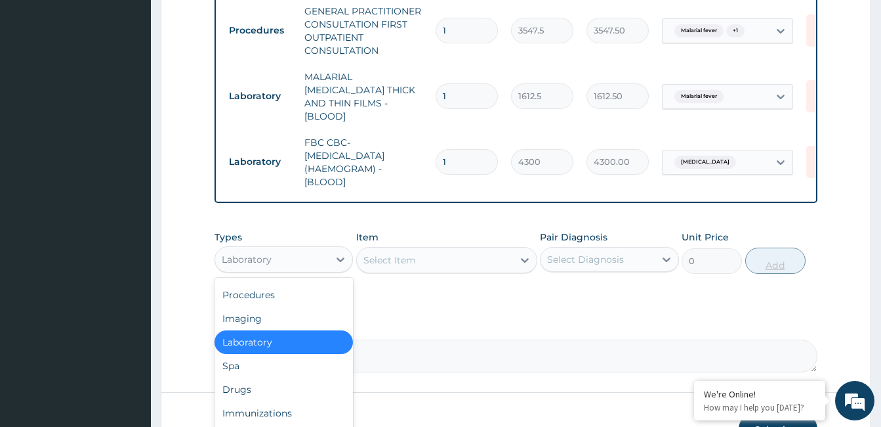
scroll to position [540, 0]
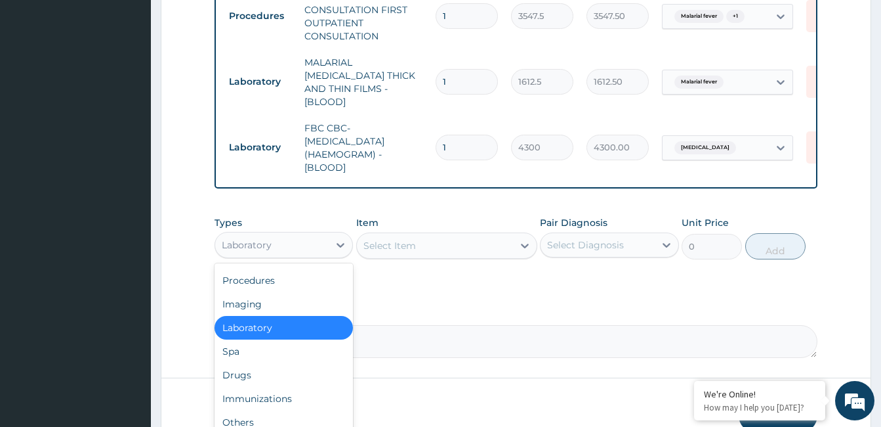
click at [256, 376] on div "Drugs" at bounding box center [284, 375] width 138 height 24
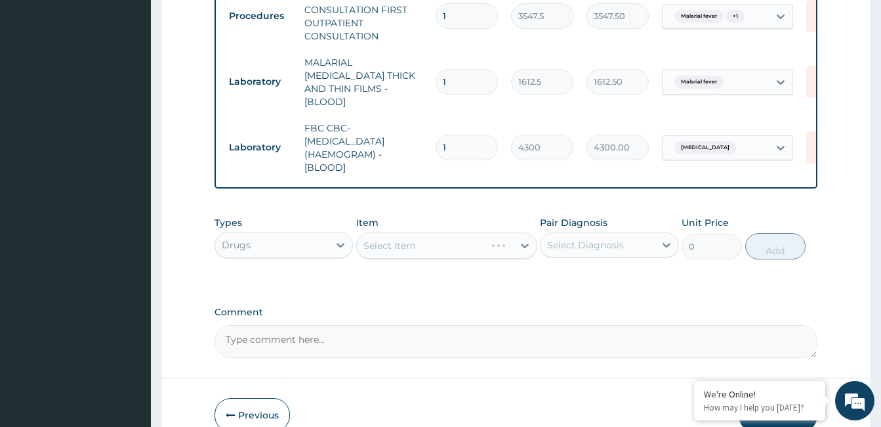
click at [442, 247] on div "Select Item" at bounding box center [421, 245] width 129 height 21
click at [442, 247] on div "Select Item" at bounding box center [435, 245] width 156 height 21
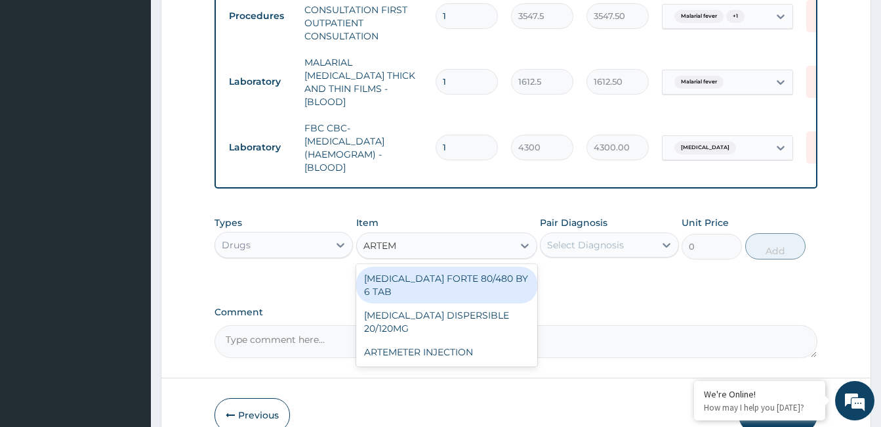
type input "ARTEME"
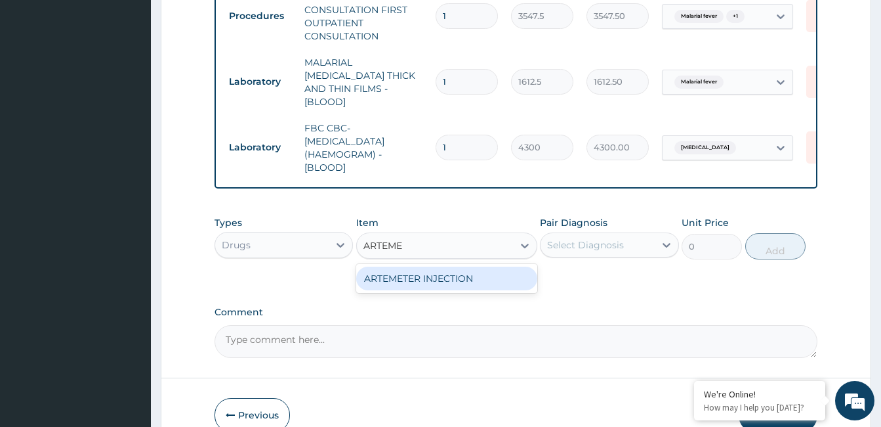
click at [447, 284] on div "ARTEMETER INJECTION" at bounding box center [446, 278] width 181 height 24
type input "946"
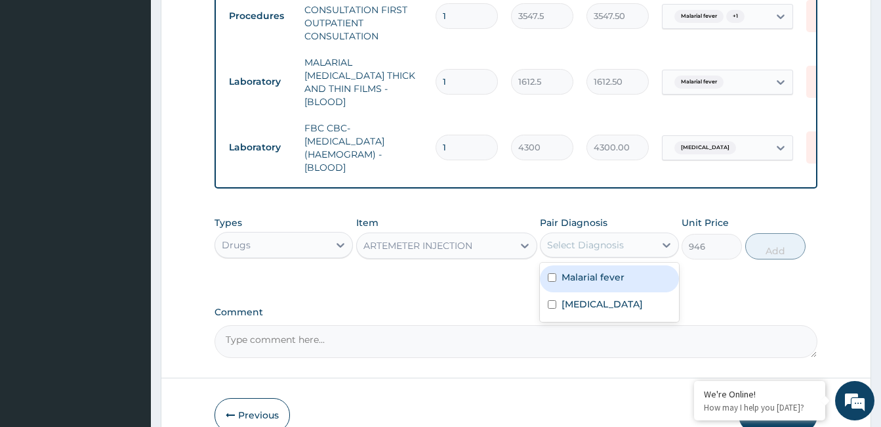
click at [593, 276] on label "Malarial fever" at bounding box center [593, 276] width 63 height 13
checkbox input "true"
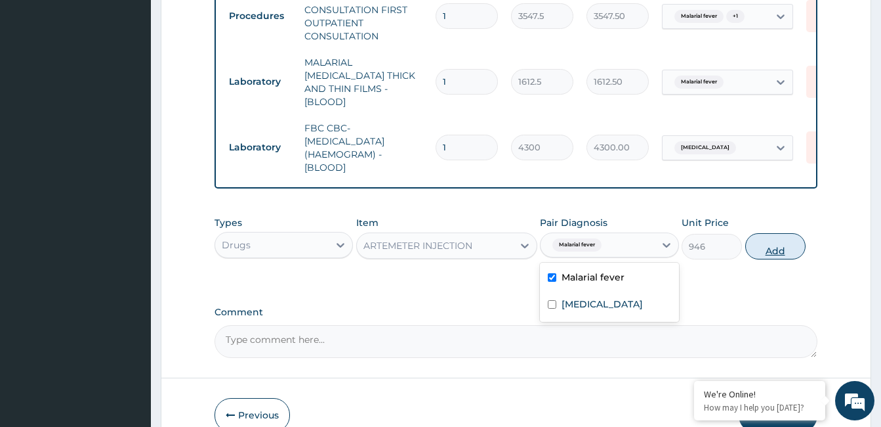
click at [767, 246] on button "Add" at bounding box center [776, 246] width 60 height 26
type input "0"
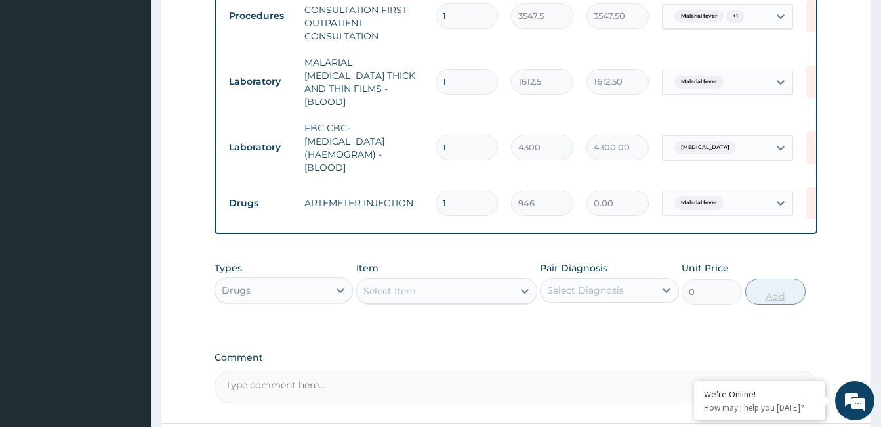
type input "0.00"
type input "6"
type input "5676.00"
type input "6"
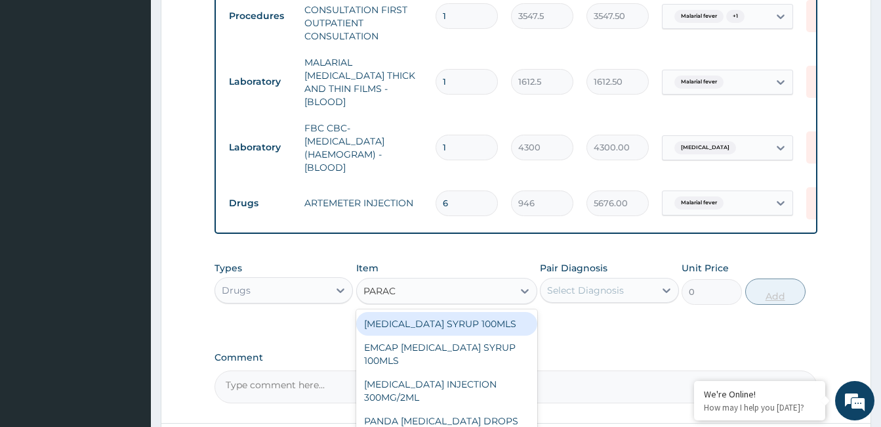
type input "PARACE"
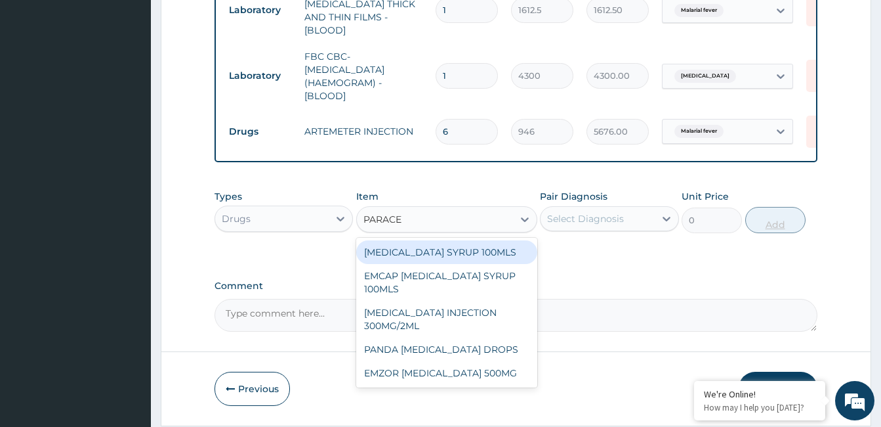
scroll to position [620, 0]
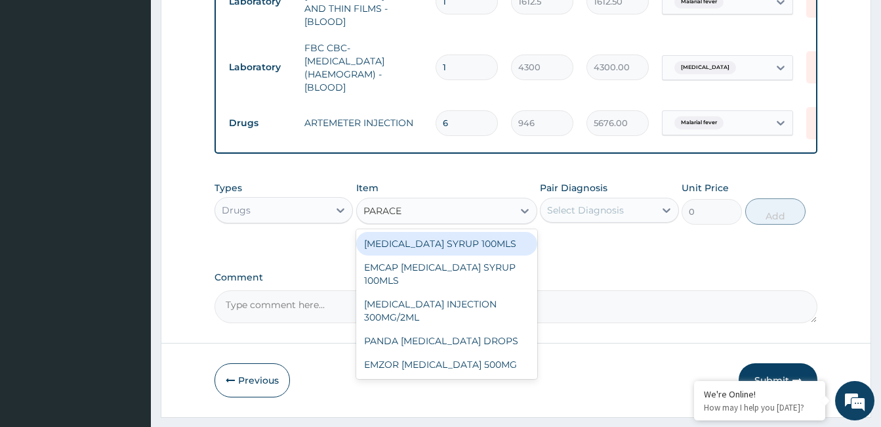
click at [467, 315] on div "PARACETAMOL INJECTION 300MG/2ML" at bounding box center [446, 310] width 181 height 37
type input "260.1499938964844"
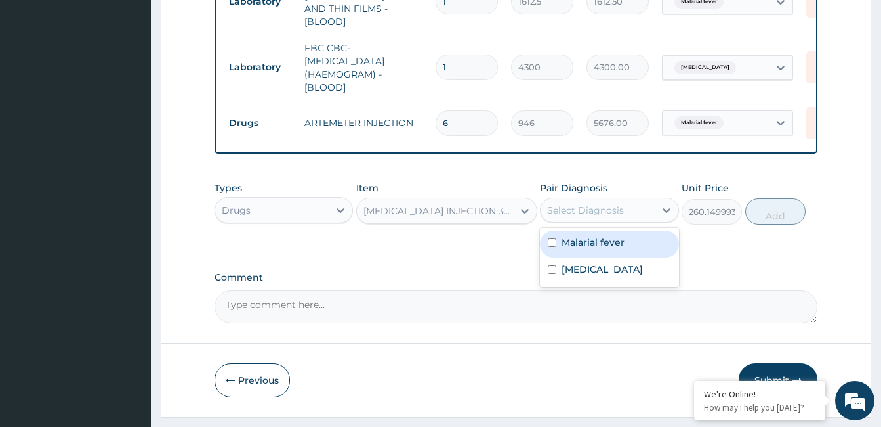
click at [594, 239] on label "Malarial fever" at bounding box center [593, 242] width 63 height 13
checkbox input "true"
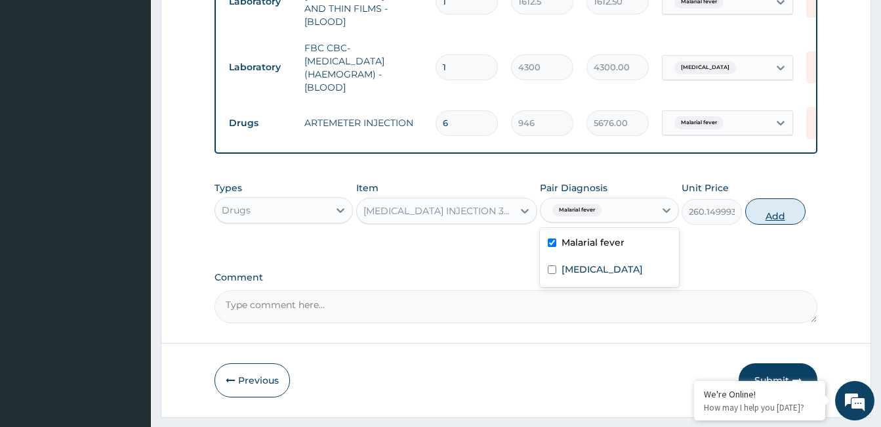
click at [774, 202] on button "Add" at bounding box center [776, 211] width 60 height 26
type input "0"
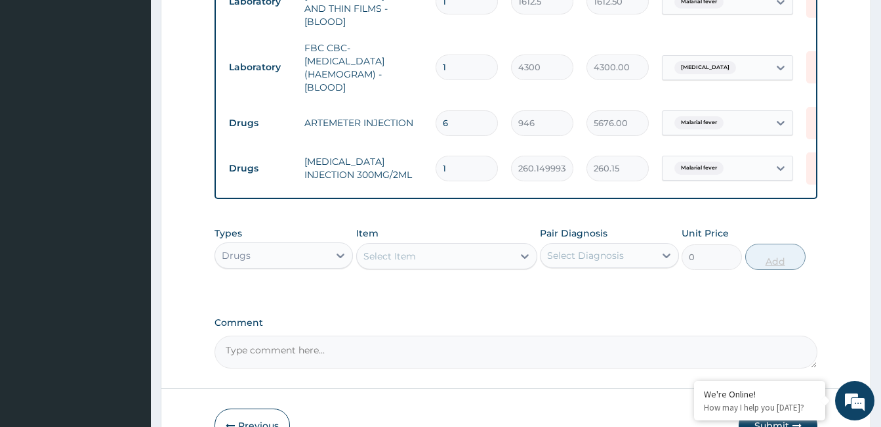
type input "0.00"
type input "2"
type input "520.30"
type input "2"
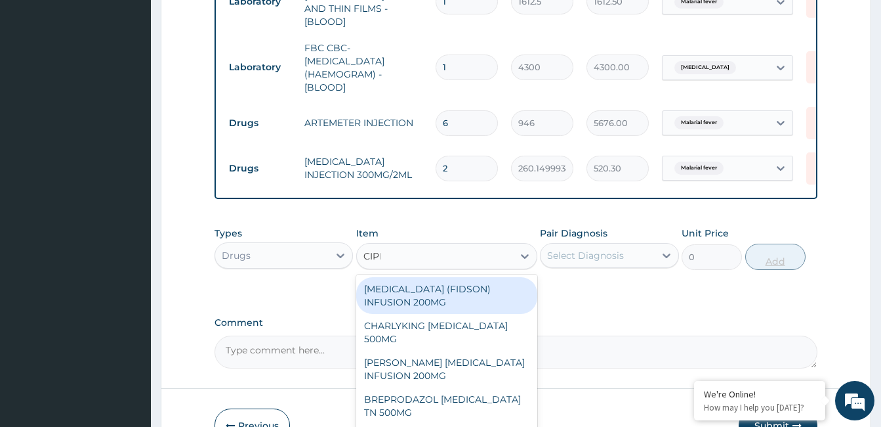
type input "CIPRO"
click at [457, 326] on div "CHARLYKING CIPROFLOXACIN 500MG" at bounding box center [446, 332] width 181 height 37
type input "177.375"
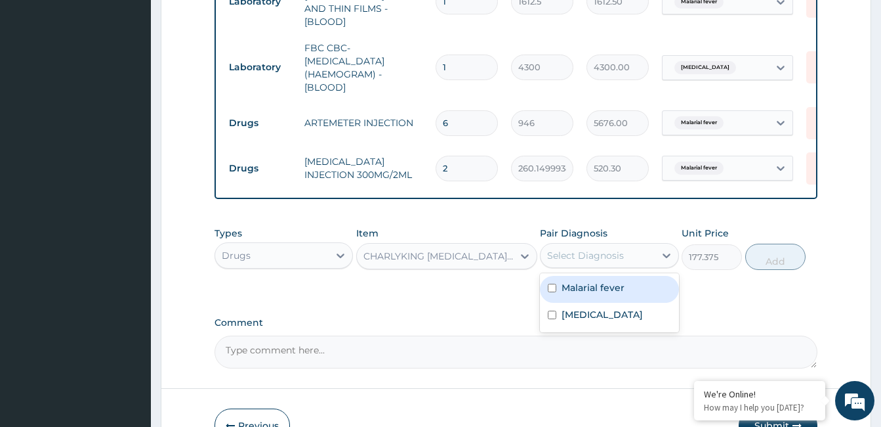
click at [599, 321] on label "Respiratory tract infection" at bounding box center [602, 314] width 81 height 13
checkbox input "true"
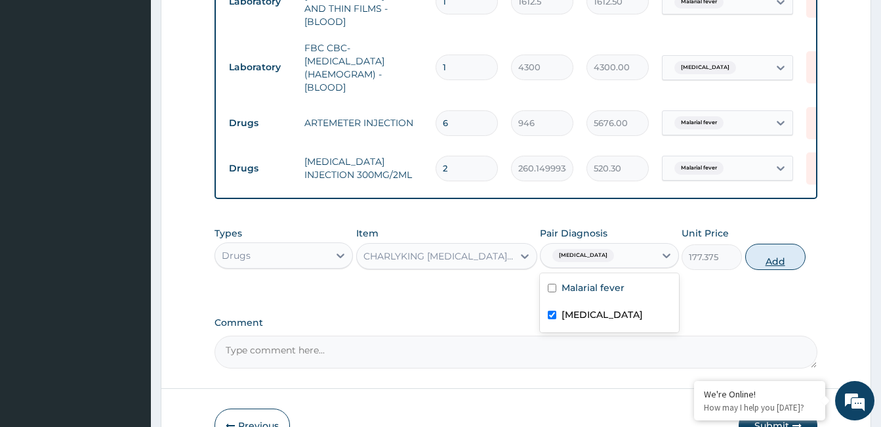
click at [774, 246] on button "Add" at bounding box center [776, 257] width 60 height 26
type input "0"
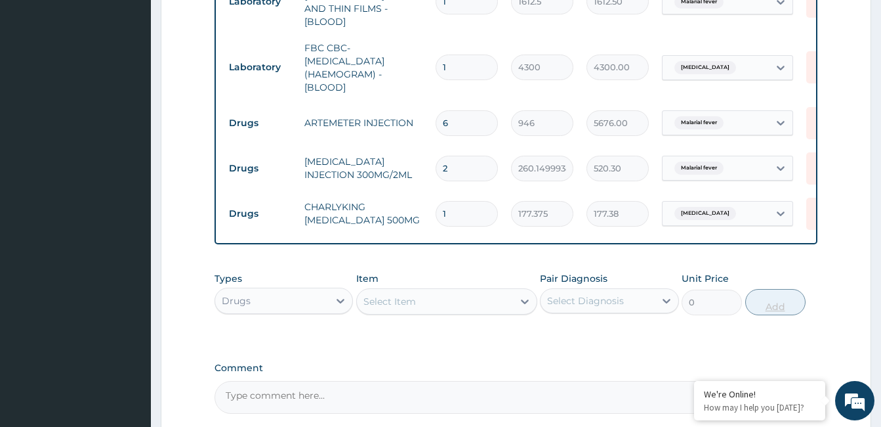
type input "10"
type input "1773.75"
type input "10"
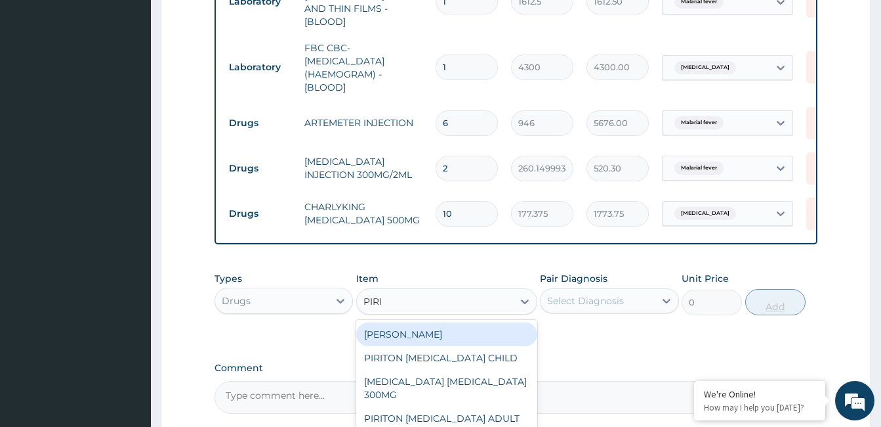
type input "PIRIT"
click at [435, 328] on div "PIRITON TAB EVANS" at bounding box center [446, 334] width 181 height 24
type input "23.64999961853027"
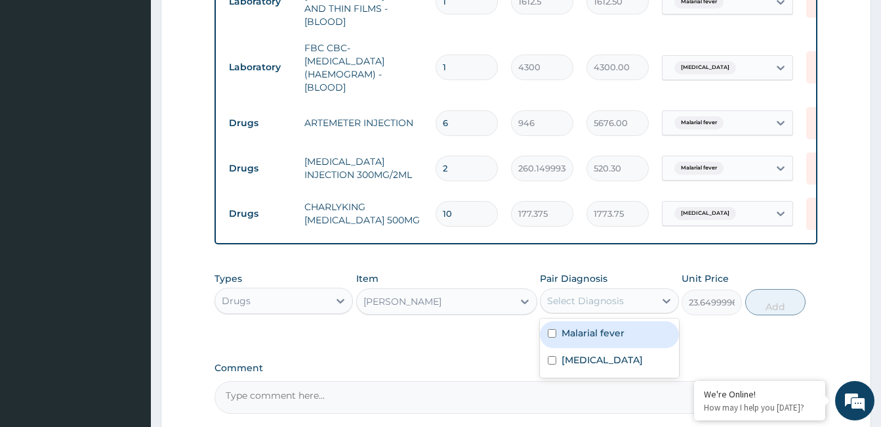
click at [601, 357] on label "Respiratory tract infection" at bounding box center [602, 359] width 81 height 13
checkbox input "true"
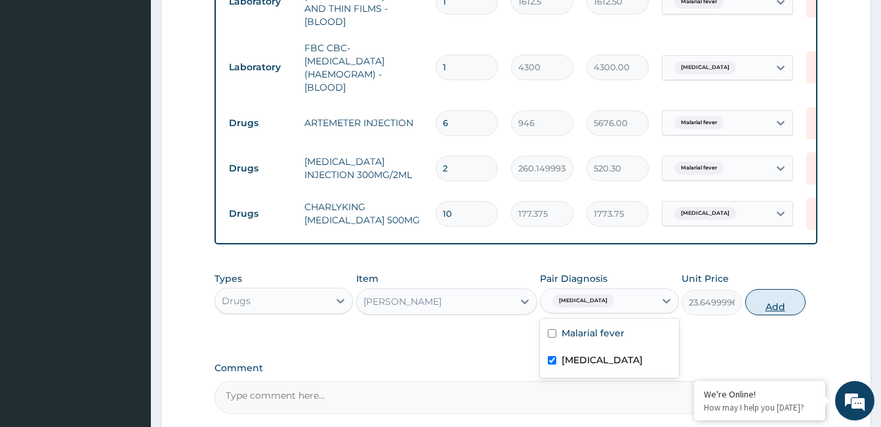
click at [762, 289] on button "Add" at bounding box center [776, 302] width 60 height 26
type input "0"
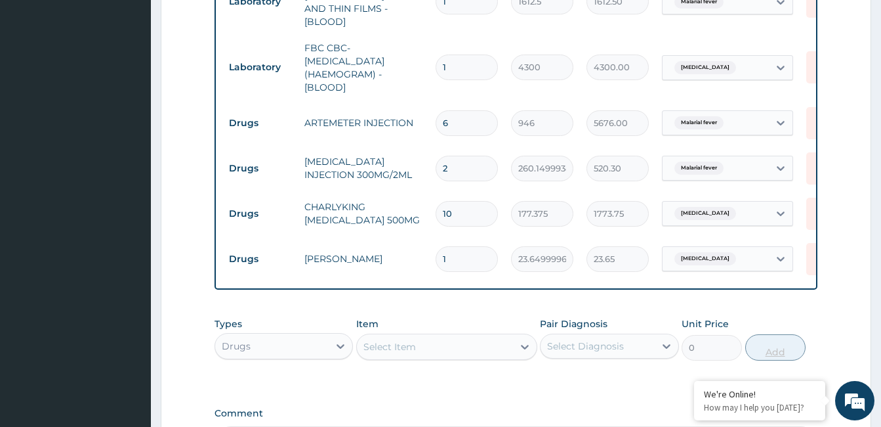
type input "10"
type input "236.50"
type input "10"
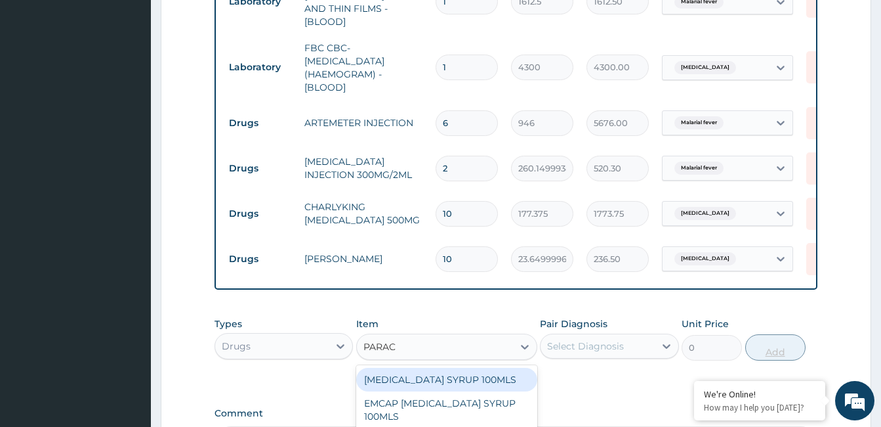
type input "PARACE"
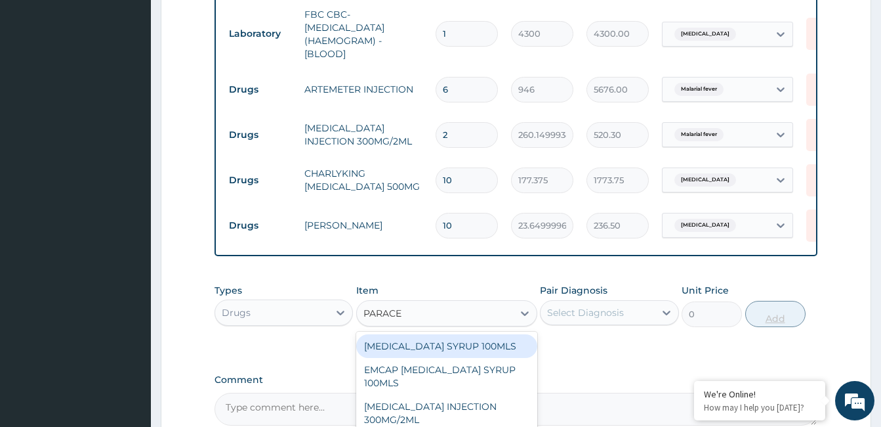
scroll to position [700, 0]
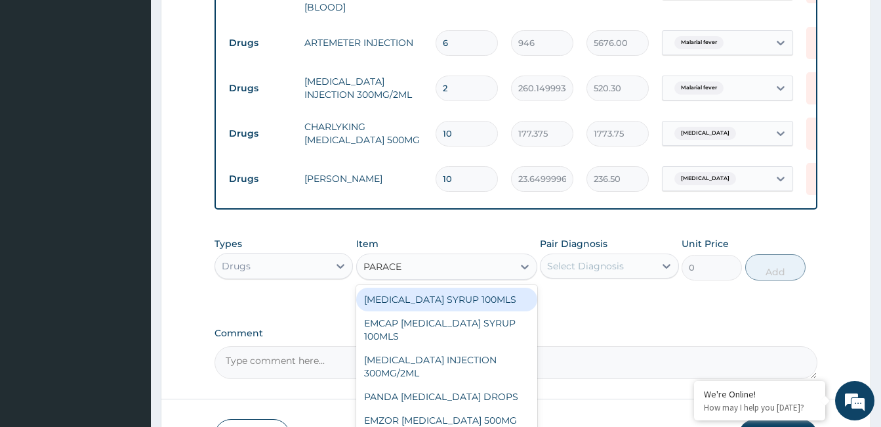
click at [470, 416] on div "EMZOR PARACETAMOL 500MG" at bounding box center [446, 420] width 181 height 24
type input "23.64999961853027"
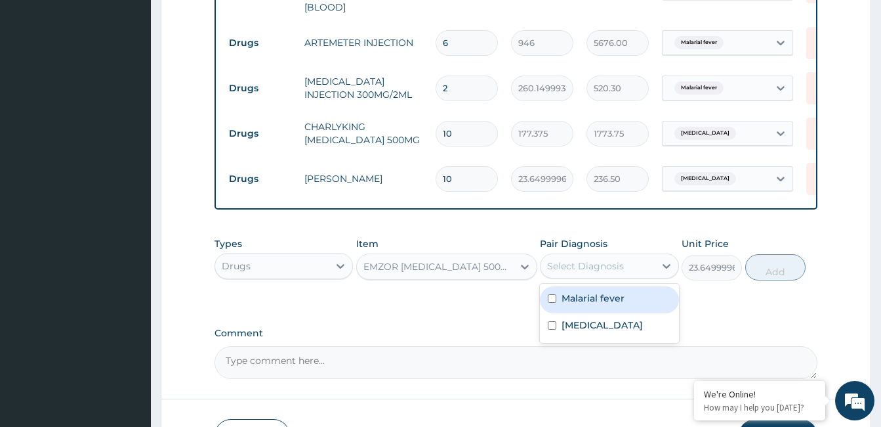
click at [599, 294] on label "Malarial fever" at bounding box center [593, 297] width 63 height 13
checkbox input "true"
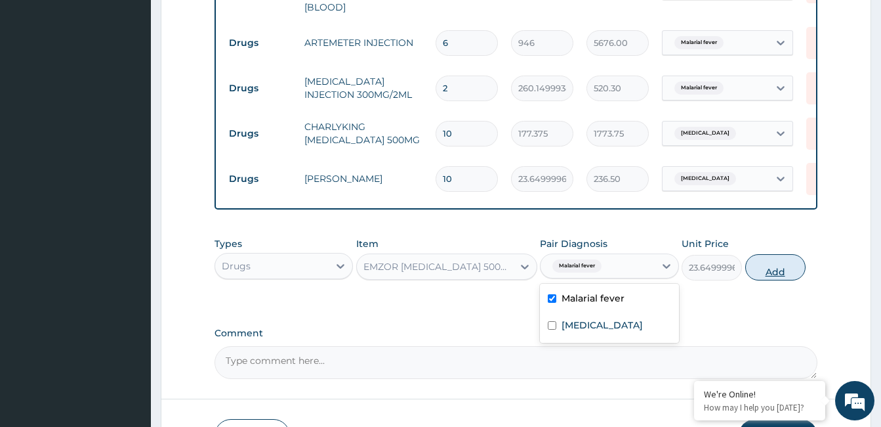
click at [783, 254] on button "Add" at bounding box center [776, 267] width 60 height 26
type input "0"
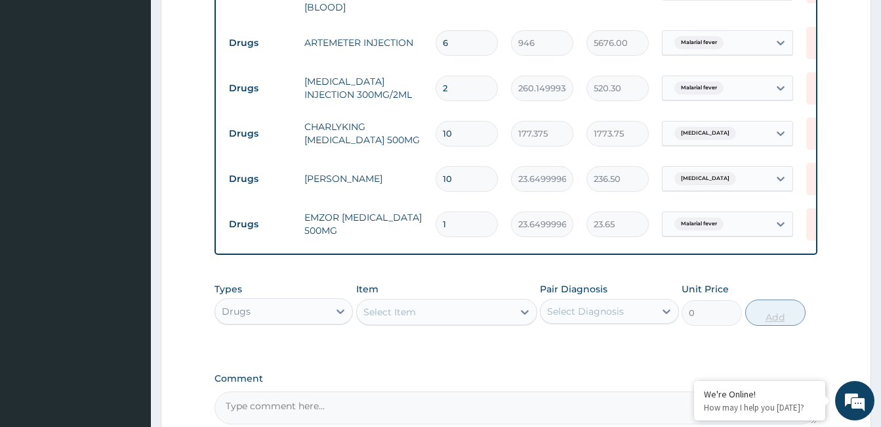
type input "18"
type input "425.70"
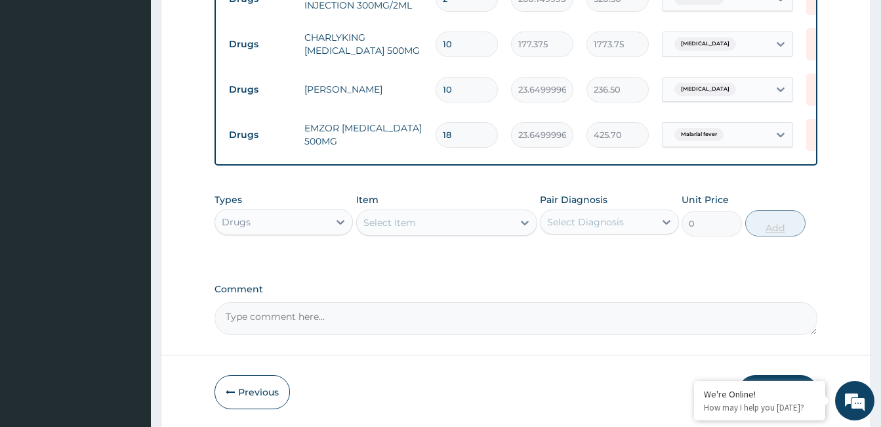
scroll to position [792, 0]
type input "18"
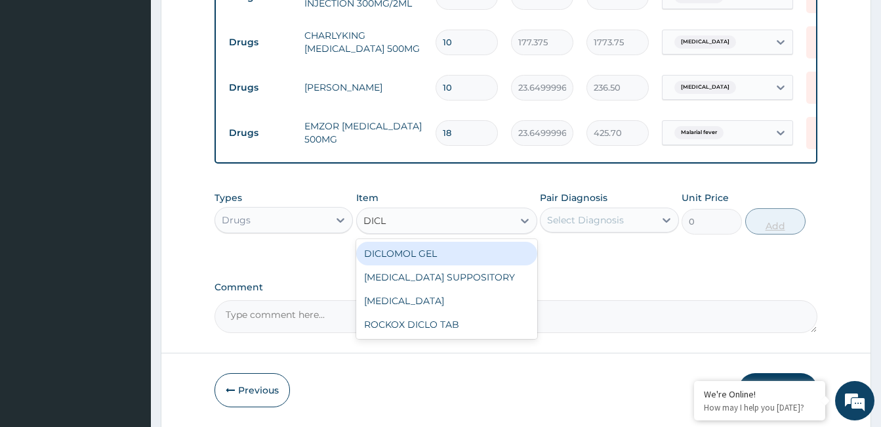
type input "DICLO"
click at [415, 322] on div "ROCKOX DICLO TAB" at bounding box center [446, 324] width 181 height 24
type input "82.7750015258789"
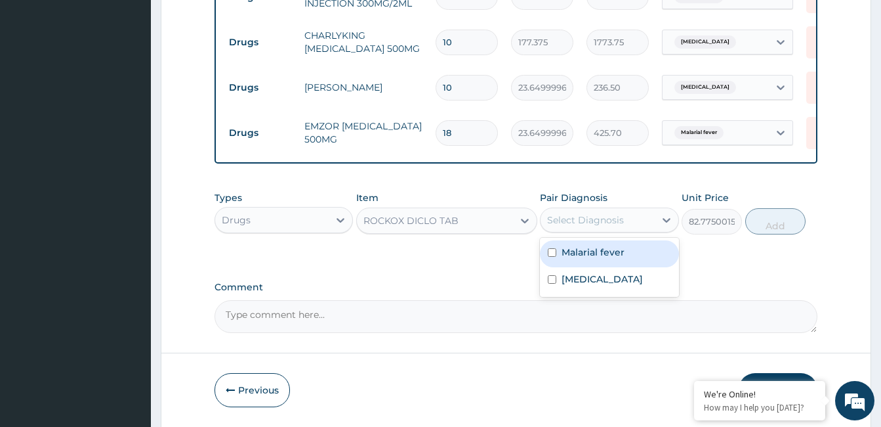
click at [593, 249] on label "Malarial fever" at bounding box center [593, 251] width 63 height 13
checkbox input "true"
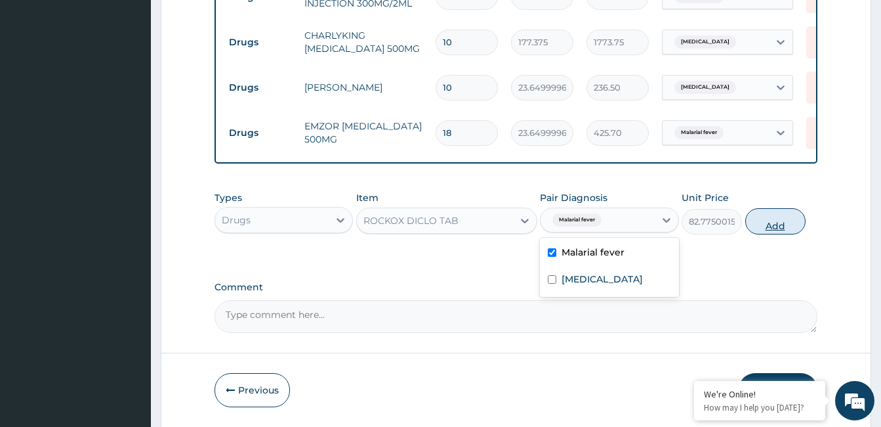
click at [767, 219] on button "Add" at bounding box center [776, 221] width 60 height 26
type input "0"
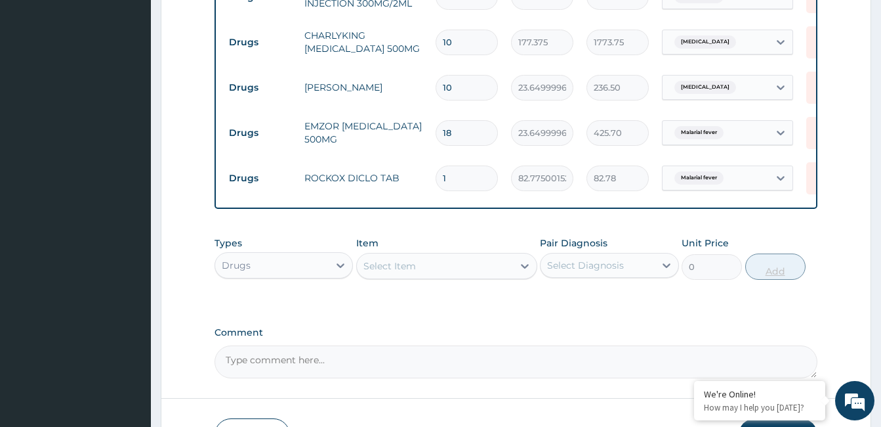
type input "10"
type input "827.75"
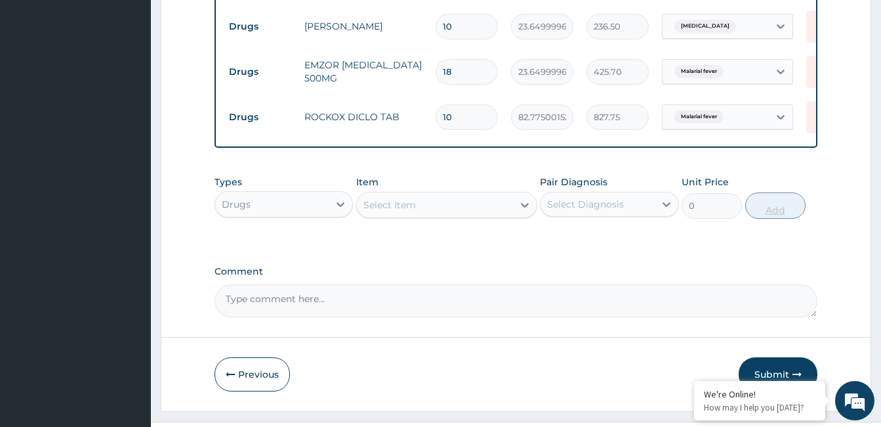
scroll to position [878, 0]
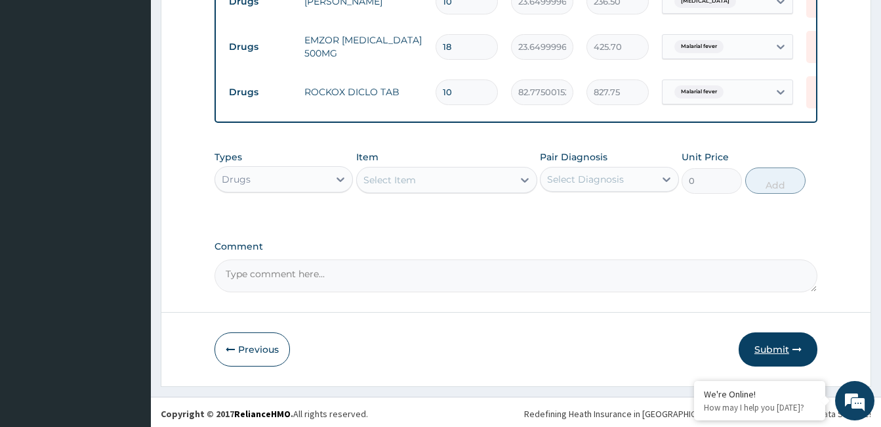
click at [780, 349] on button "Submit" at bounding box center [778, 349] width 79 height 34
